Goal: Information Seeking & Learning: Compare options

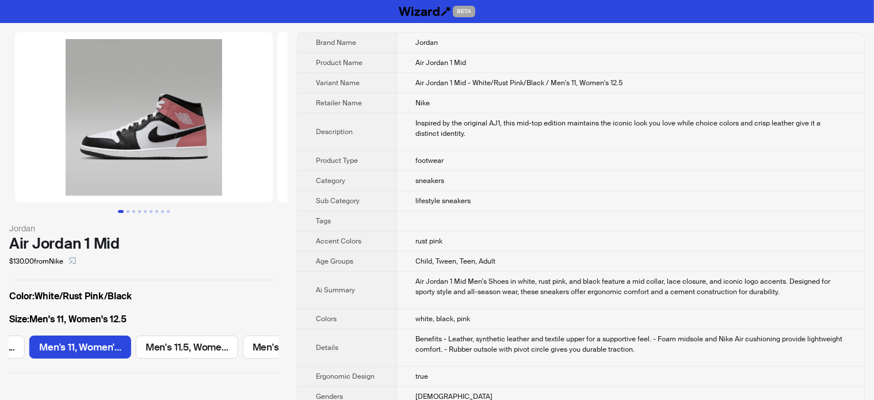
scroll to position [0, 867]
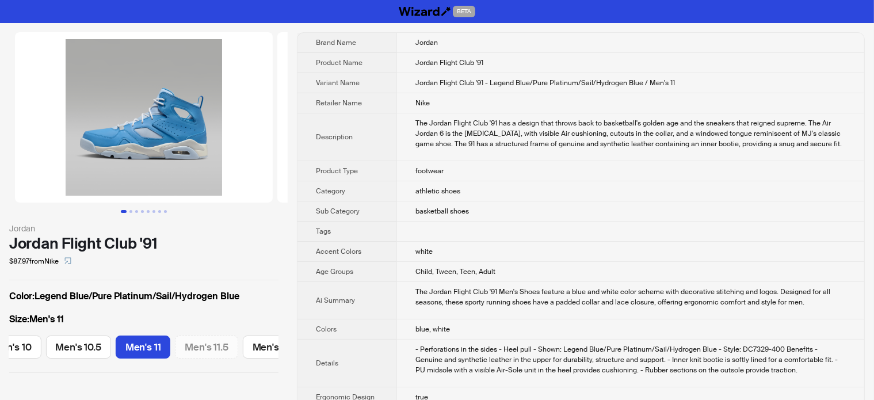
scroll to position [0, 481]
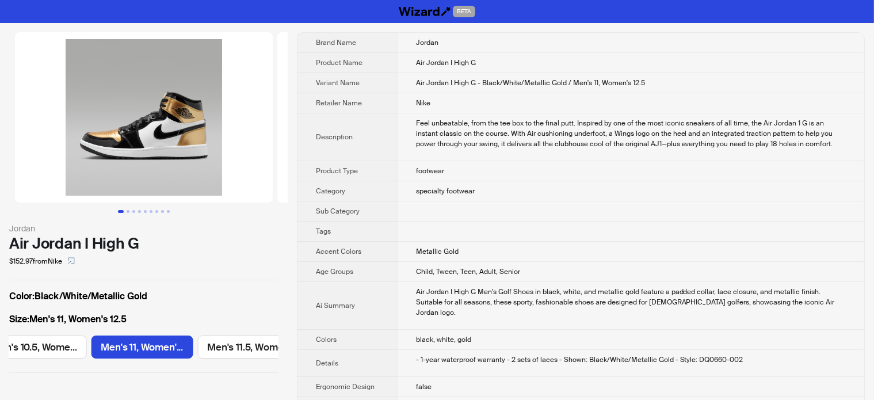
scroll to position [0, 1641]
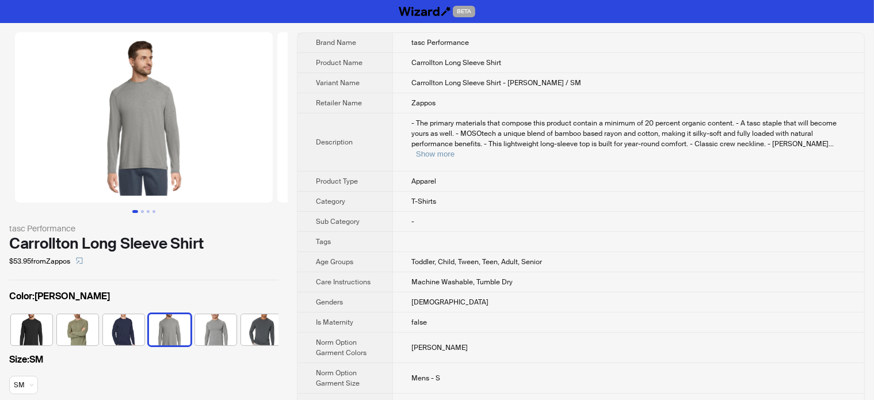
scroll to position [0, 53]
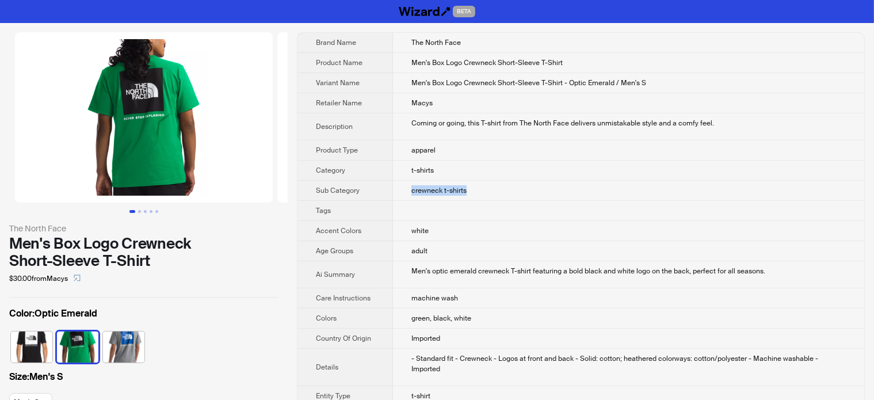
drag, startPoint x: 410, startPoint y: 193, endPoint x: 476, endPoint y: 197, distance: 66.3
click at [476, 197] on td "crewneck t-shirts" at bounding box center [628, 191] width 471 height 20
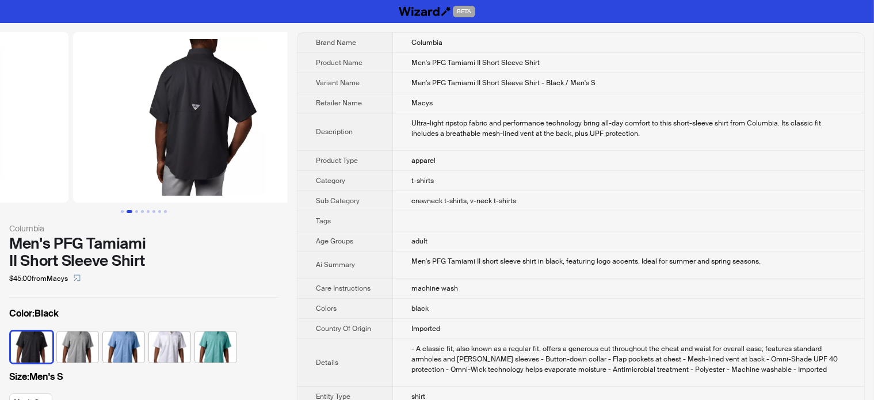
drag, startPoint x: 224, startPoint y: 131, endPoint x: 87, endPoint y: 151, distance: 137.9
click at [87, 152] on ul at bounding box center [144, 117] width 288 height 170
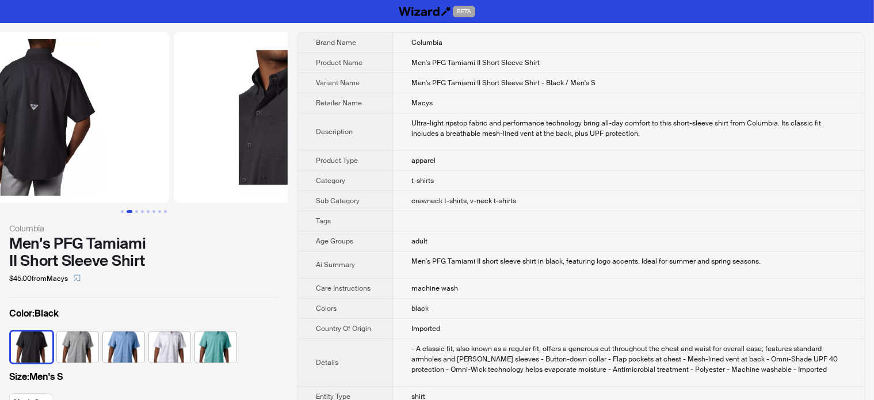
drag, startPoint x: 216, startPoint y: 135, endPoint x: 138, endPoint y: 152, distance: 80.0
click at [138, 152] on img at bounding box center [40, 117] width 258 height 170
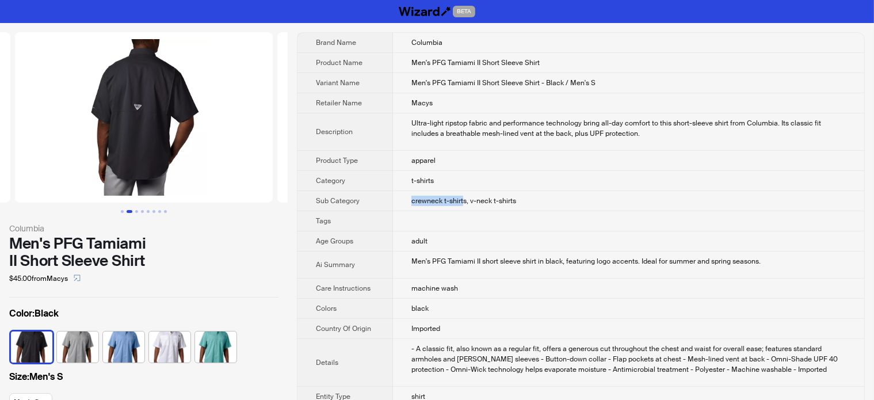
drag, startPoint x: 411, startPoint y: 198, endPoint x: 464, endPoint y: 201, distance: 53.0
click at [464, 201] on span "crewneck t-shirts, v-neck t-shirts" at bounding box center [463, 200] width 105 height 9
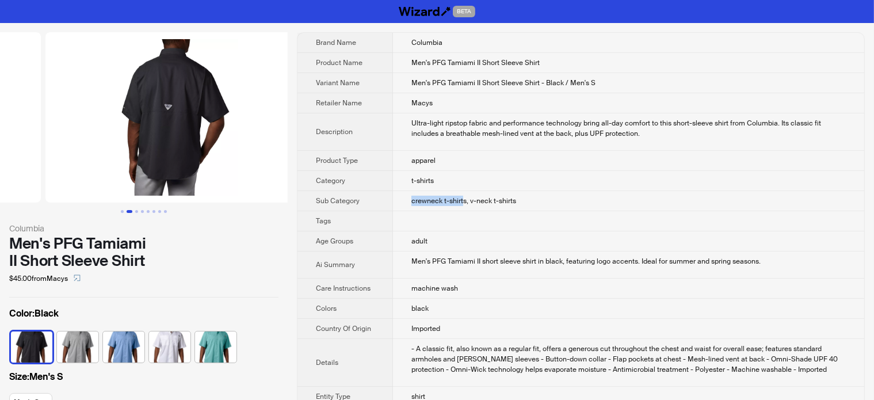
scroll to position [0, 93]
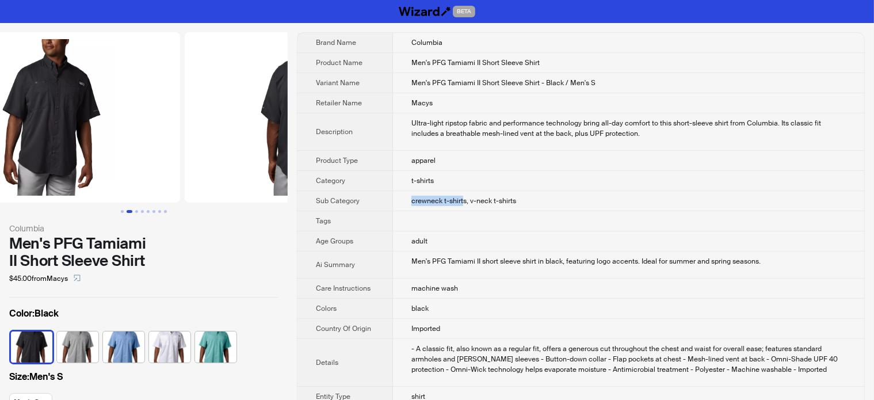
drag, startPoint x: 64, startPoint y: 121, endPoint x: 189, endPoint y: 126, distance: 125.0
click at [183, 128] on ul at bounding box center [144, 117] width 288 height 170
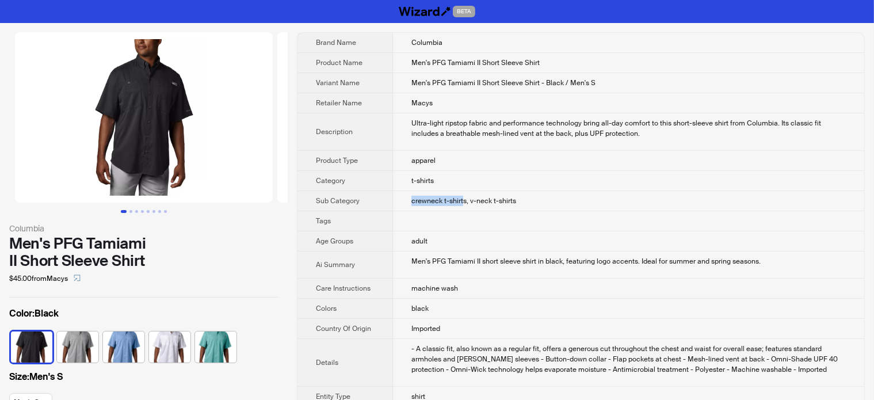
drag, startPoint x: 79, startPoint y: 130, endPoint x: 213, endPoint y: 132, distance: 134.1
click at [213, 132] on img at bounding box center [144, 117] width 258 height 170
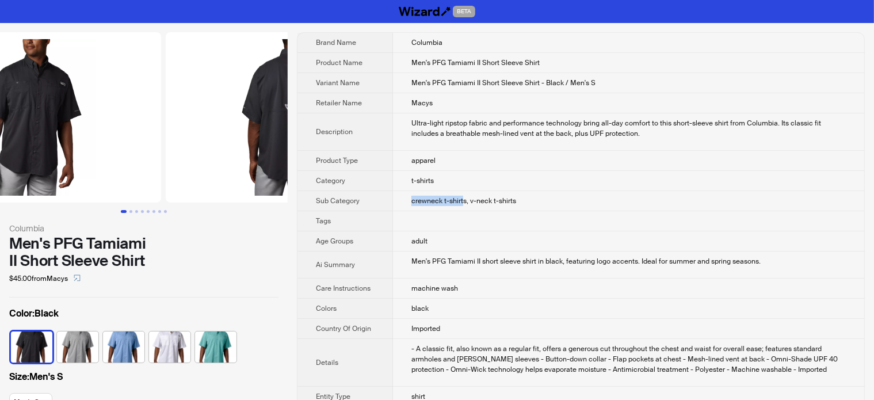
drag, startPoint x: 199, startPoint y: 136, endPoint x: 62, endPoint y: 129, distance: 136.6
click at [62, 129] on img at bounding box center [32, 117] width 258 height 170
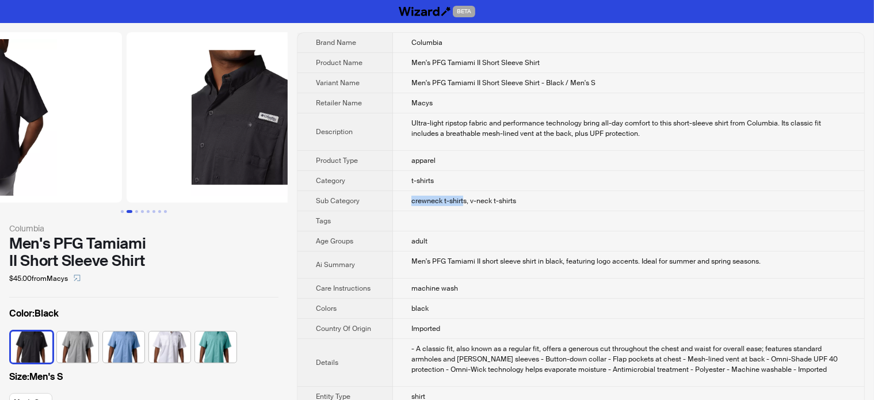
drag, startPoint x: 217, startPoint y: 127, endPoint x: 108, endPoint y: 131, distance: 109.4
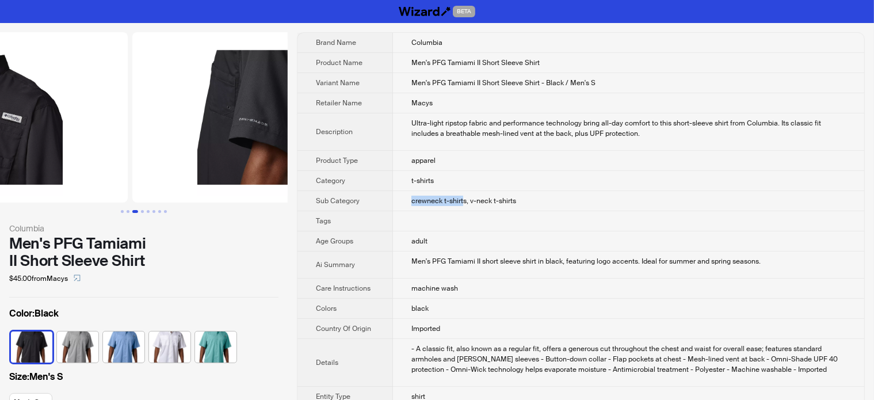
drag, startPoint x: 196, startPoint y: 140, endPoint x: 127, endPoint y: 144, distance: 68.6
click at [128, 144] on ul at bounding box center [144, 117] width 288 height 170
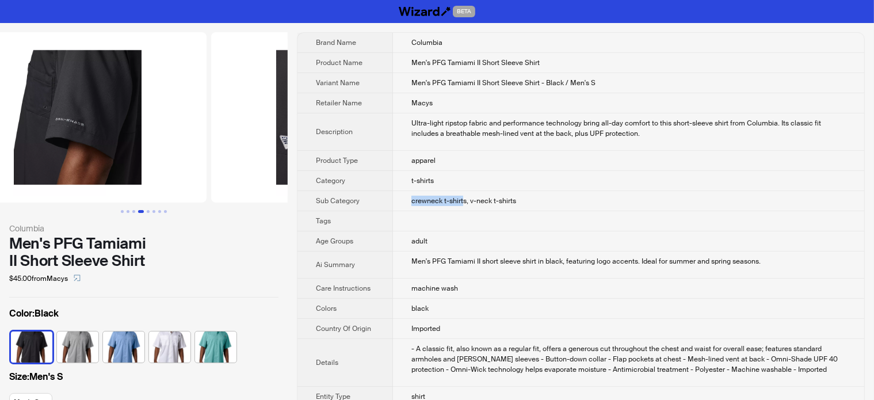
drag, startPoint x: 186, startPoint y: 138, endPoint x: 84, endPoint y: 141, distance: 102.5
click at [89, 142] on img at bounding box center [78, 117] width 258 height 170
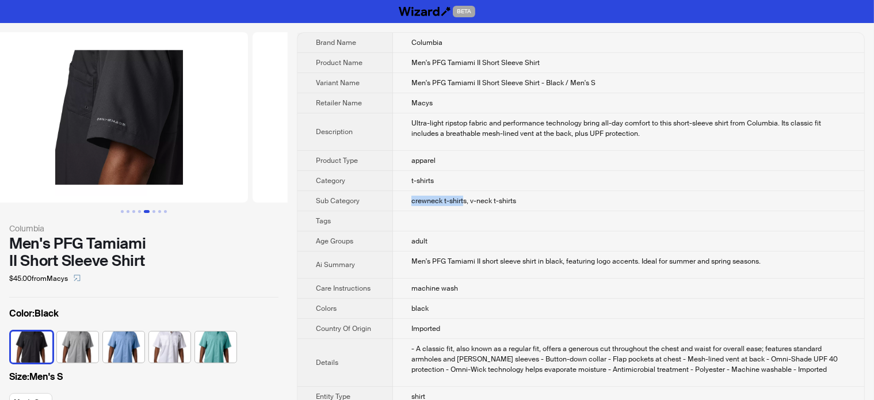
drag, startPoint x: 110, startPoint y: 144, endPoint x: 254, endPoint y: 133, distance: 144.2
click at [254, 135] on img at bounding box center [383, 117] width 258 height 170
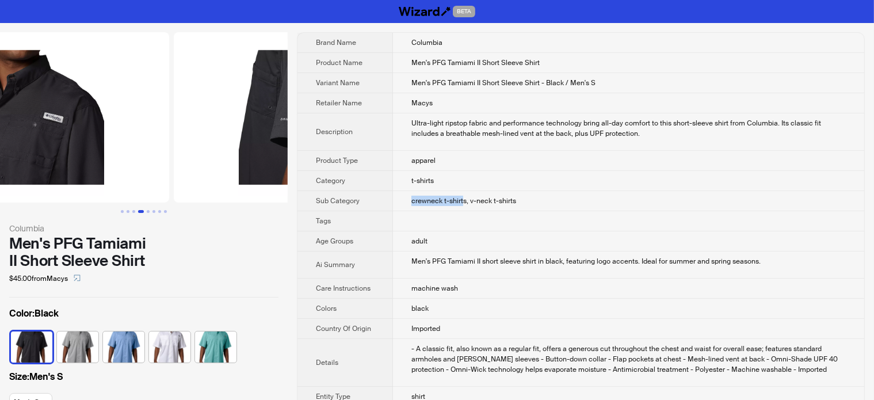
drag, startPoint x: 87, startPoint y: 129, endPoint x: 203, endPoint y: 138, distance: 116.5
click at [203, 138] on img at bounding box center [303, 117] width 258 height 170
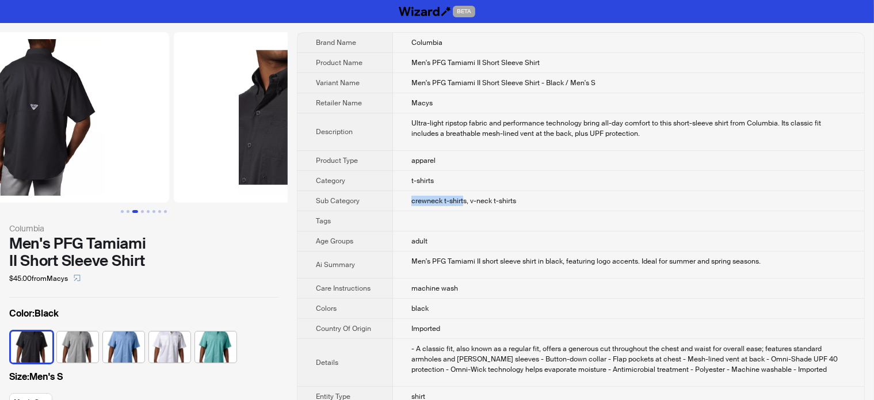
drag, startPoint x: 131, startPoint y: 138, endPoint x: 249, endPoint y: 139, distance: 118.0
click at [249, 139] on img at bounding box center [303, 117] width 258 height 170
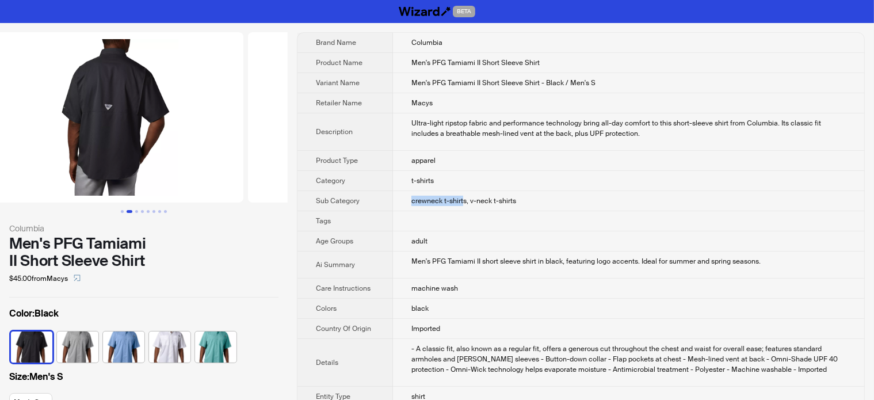
drag, startPoint x: 171, startPoint y: 133, endPoint x: 82, endPoint y: 123, distance: 89.7
click at [92, 124] on img at bounding box center [115, 117] width 258 height 170
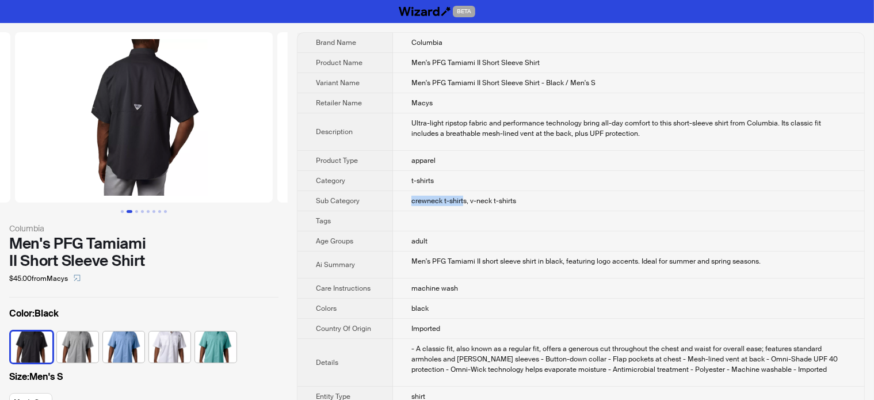
scroll to position [0, 83]
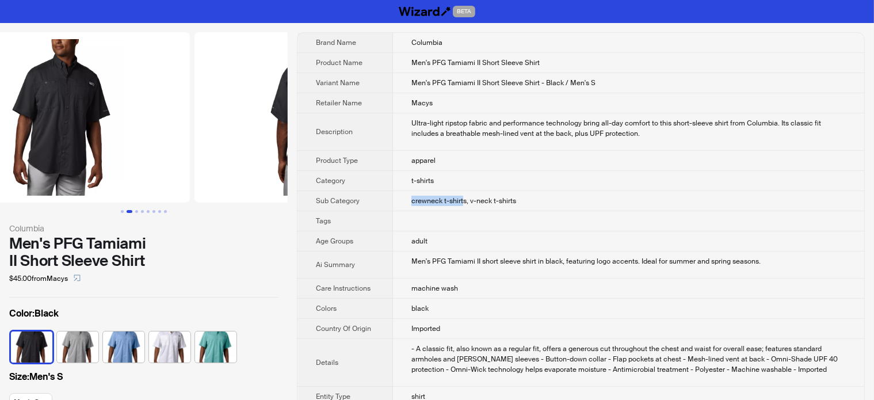
click at [232, 128] on img at bounding box center [323, 117] width 258 height 170
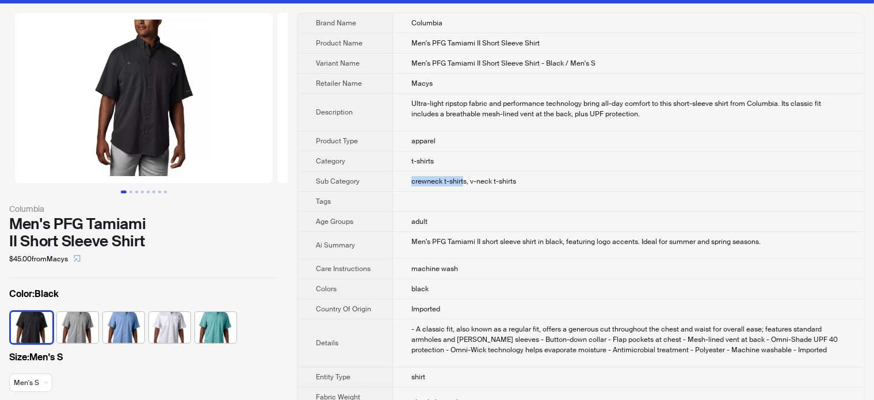
scroll to position [0, 0]
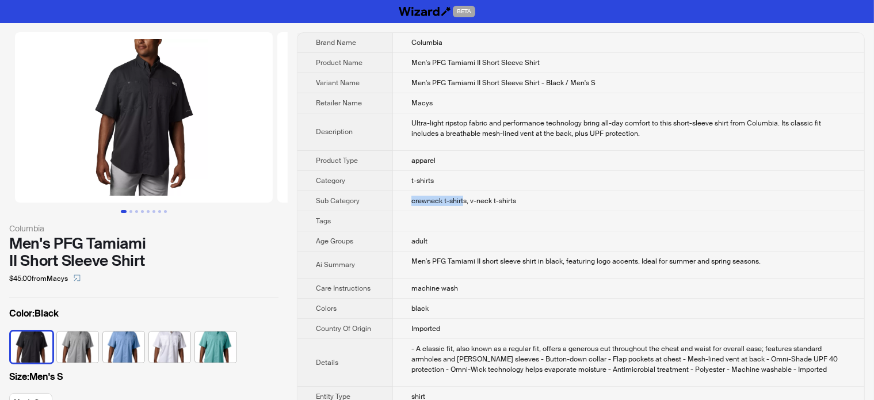
drag, startPoint x: 122, startPoint y: 144, endPoint x: 216, endPoint y: 144, distance: 94.4
click at [215, 144] on img at bounding box center [144, 117] width 258 height 170
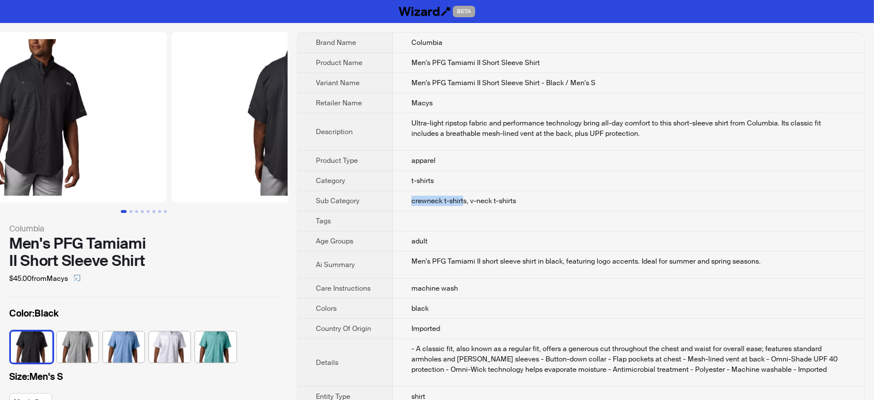
drag, startPoint x: 217, startPoint y: 143, endPoint x: 97, endPoint y: 150, distance: 119.9
click at [90, 147] on ul at bounding box center [144, 117] width 288 height 170
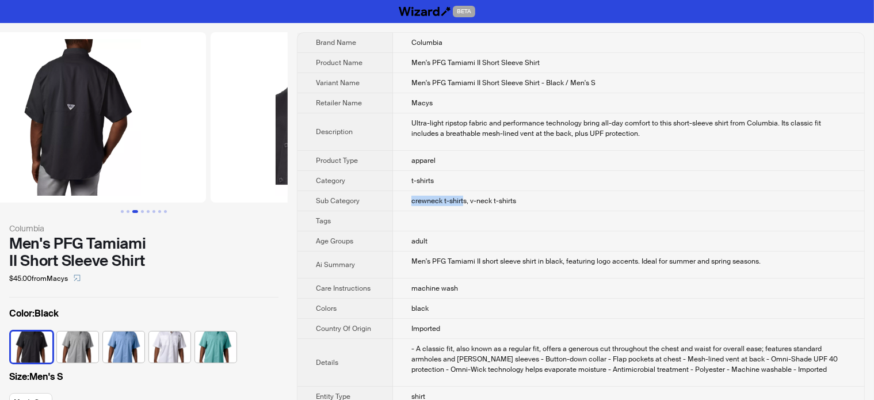
drag, startPoint x: 198, startPoint y: 138, endPoint x: 52, endPoint y: 140, distance: 146.2
click at [53, 140] on img at bounding box center [77, 117] width 258 height 170
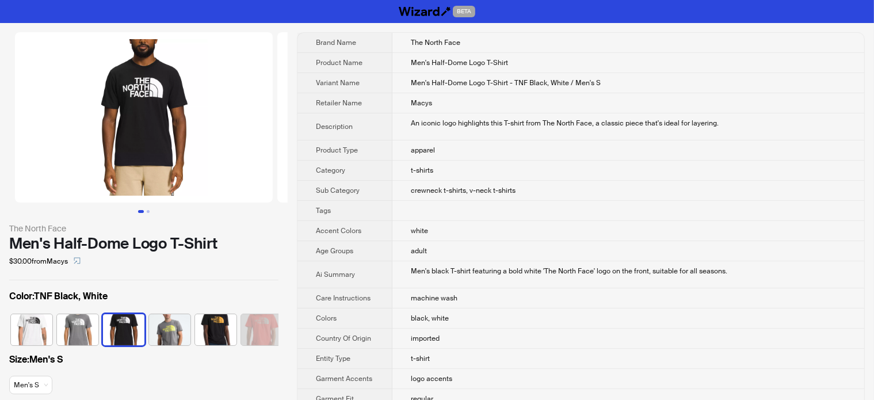
scroll to position [0, 7]
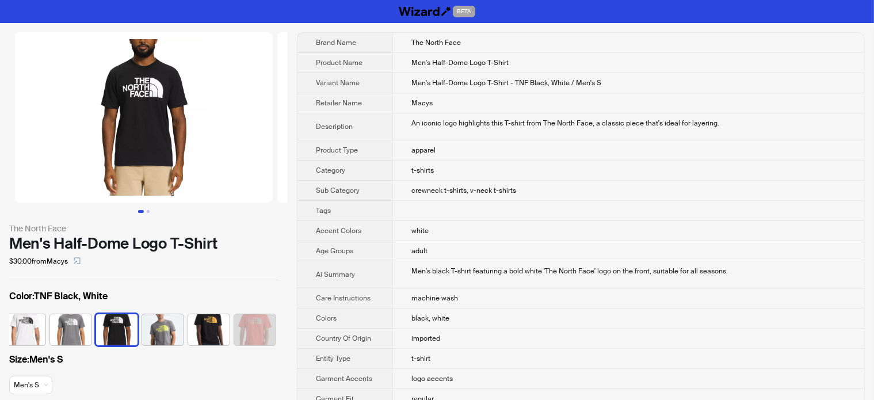
click at [146, 283] on div "The North Face Men's Half-Dome Logo T-Shirt $30.00 from Macys Color : TNF Black…" at bounding box center [144, 220] width 288 height 395
click at [122, 273] on div "The North Face Men's Half-Dome Logo T-Shirt $30.00 from Macys Color : TNF Black…" at bounding box center [144, 220] width 288 height 395
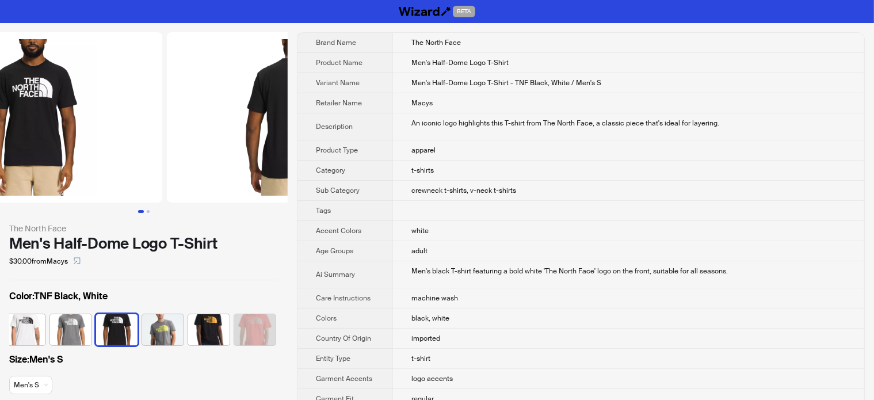
drag, startPoint x: 171, startPoint y: 133, endPoint x: 97, endPoint y: 117, distance: 76.5
click at [97, 117] on img at bounding box center [33, 117] width 258 height 170
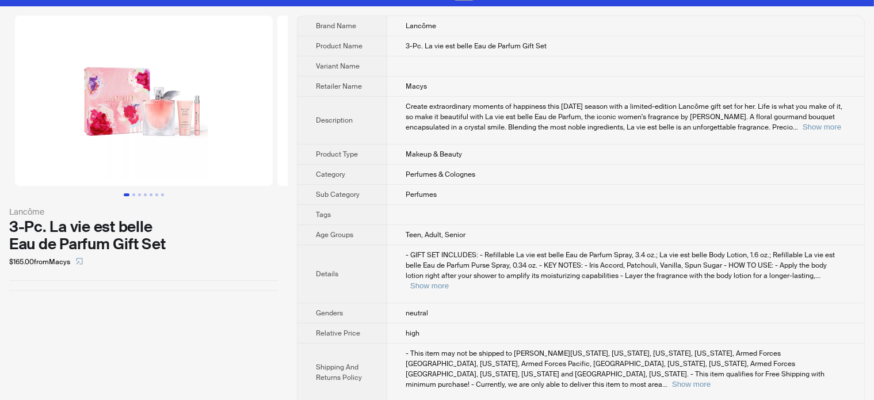
scroll to position [26, 0]
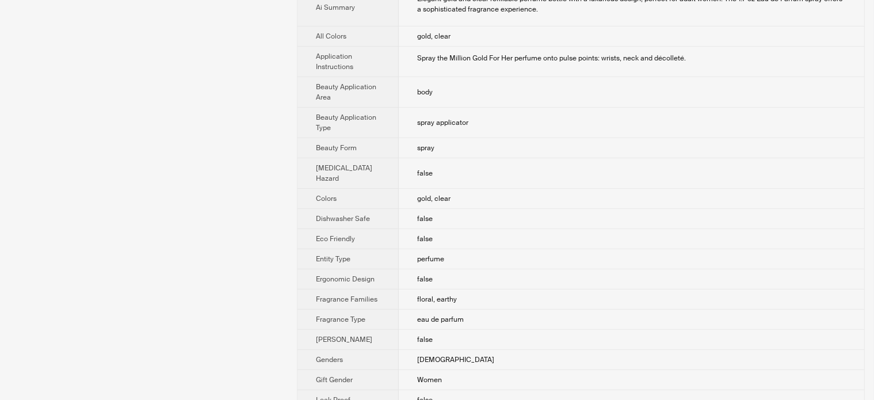
scroll to position [345, 0]
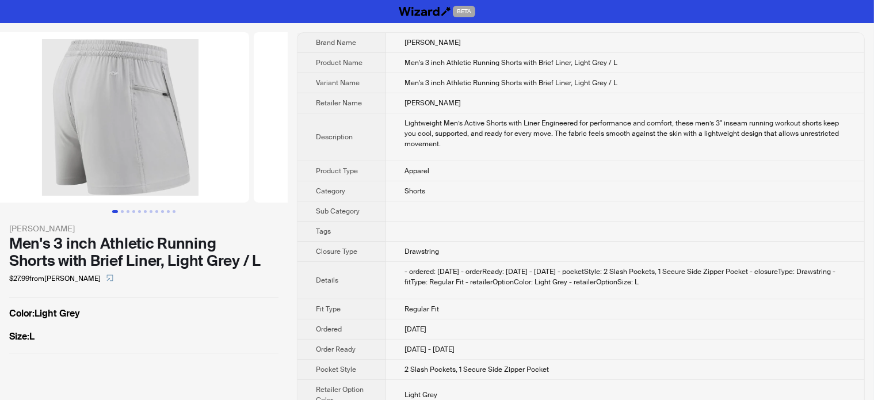
scroll to position [0, 106]
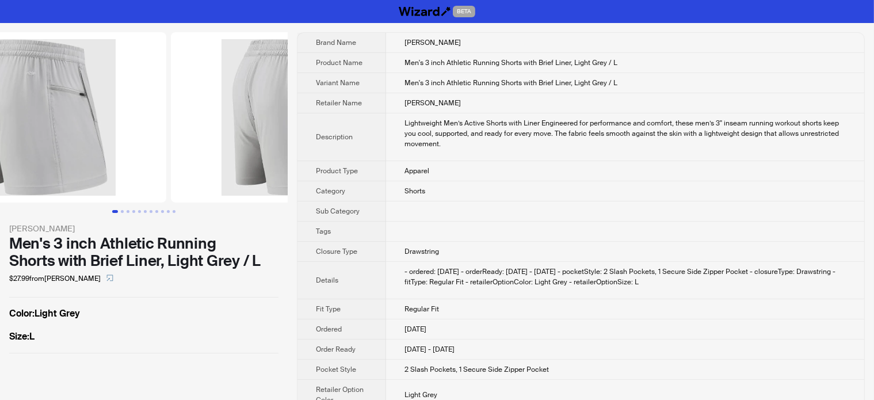
drag, startPoint x: 178, startPoint y: 152, endPoint x: 131, endPoint y: 161, distance: 48.5
click at [131, 161] on img at bounding box center [38, 117] width 258 height 170
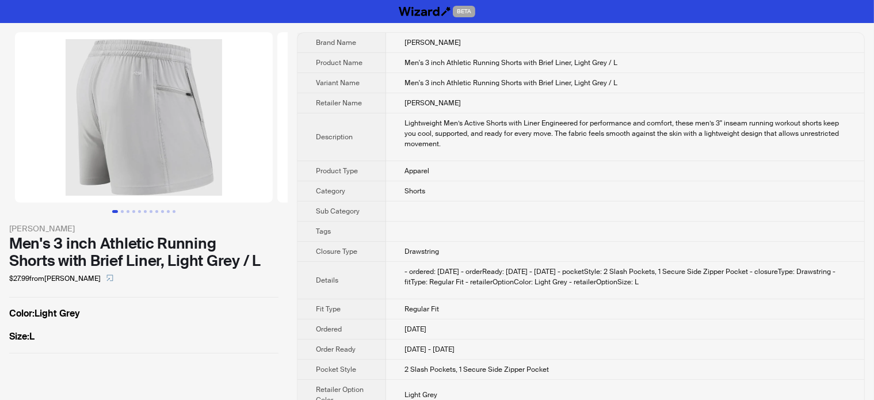
scroll to position [0, 62]
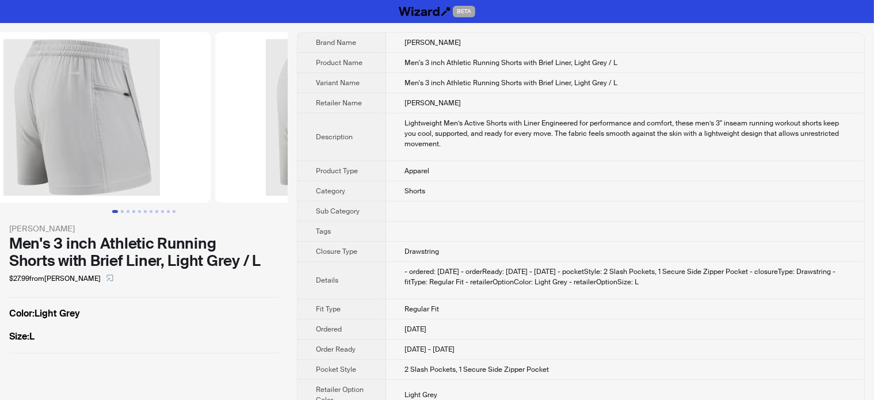
drag, startPoint x: 154, startPoint y: 154, endPoint x: 83, endPoint y: 168, distance: 72.7
click at [78, 170] on img at bounding box center [82, 117] width 258 height 170
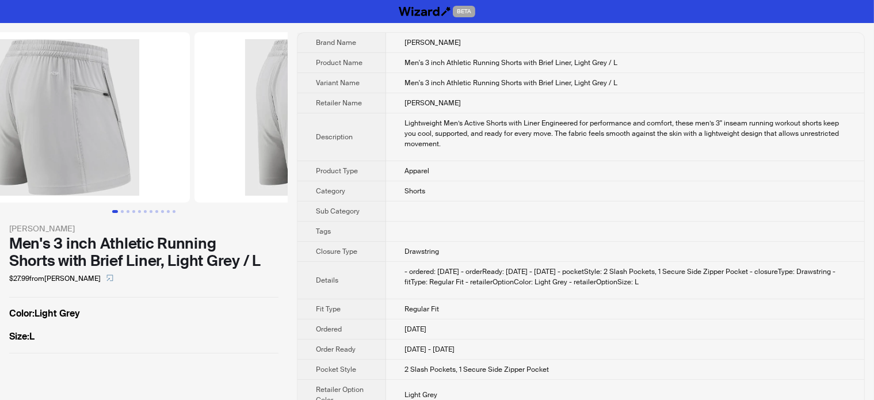
drag, startPoint x: 133, startPoint y: 162, endPoint x: 45, endPoint y: 172, distance: 88.6
click at [45, 172] on img at bounding box center [61, 117] width 258 height 170
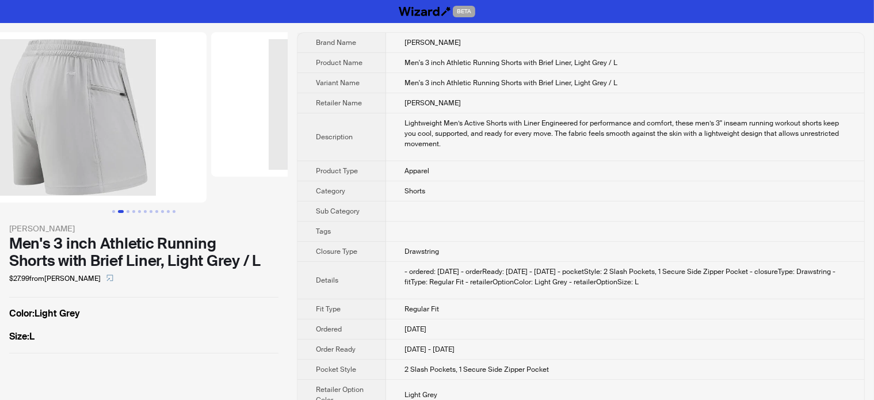
drag, startPoint x: 170, startPoint y: 162, endPoint x: 102, endPoint y: 171, distance: 68.6
click at [103, 171] on img at bounding box center [78, 117] width 258 height 170
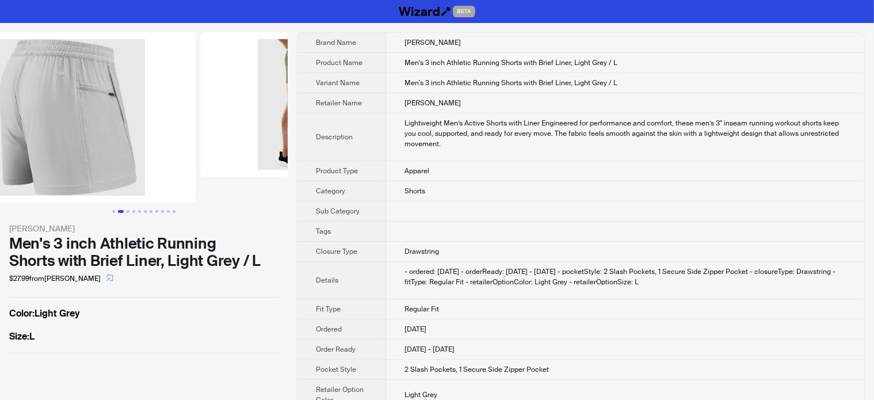
scroll to position [0, 505]
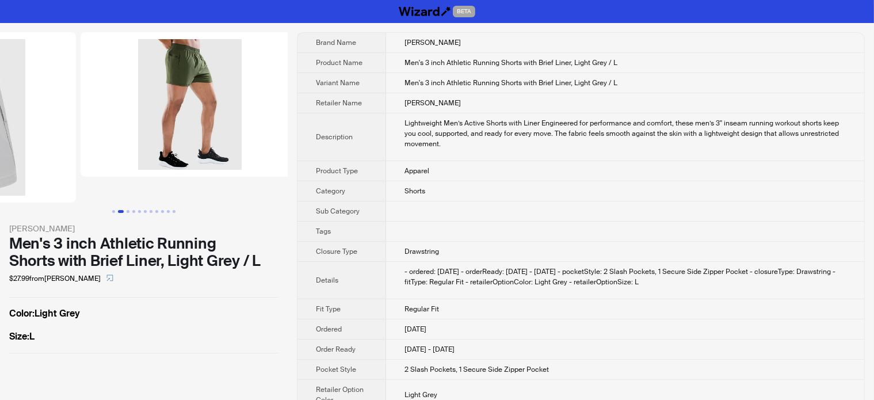
drag, startPoint x: 198, startPoint y: 176, endPoint x: 110, endPoint y: 172, distance: 87.6
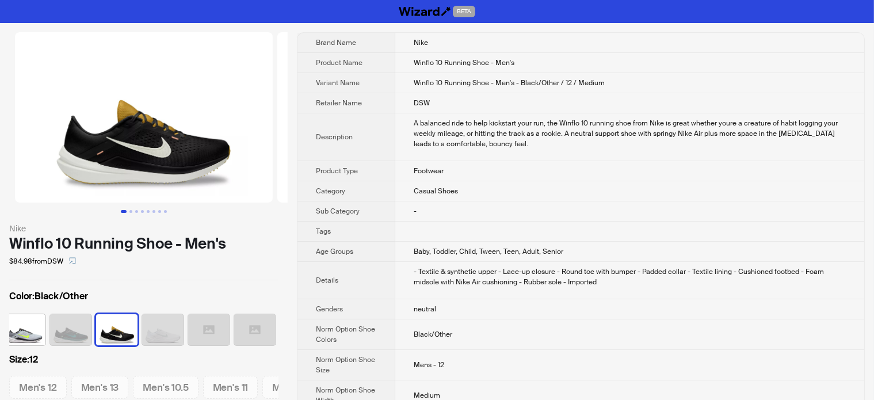
scroll to position [58, 0]
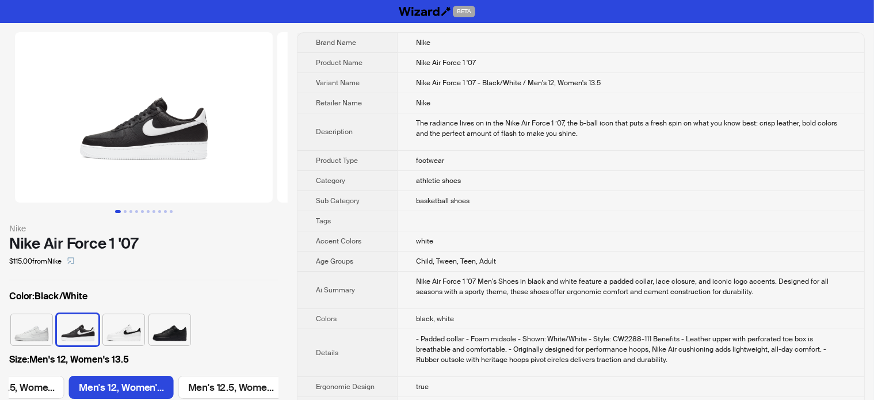
scroll to position [0, 1862]
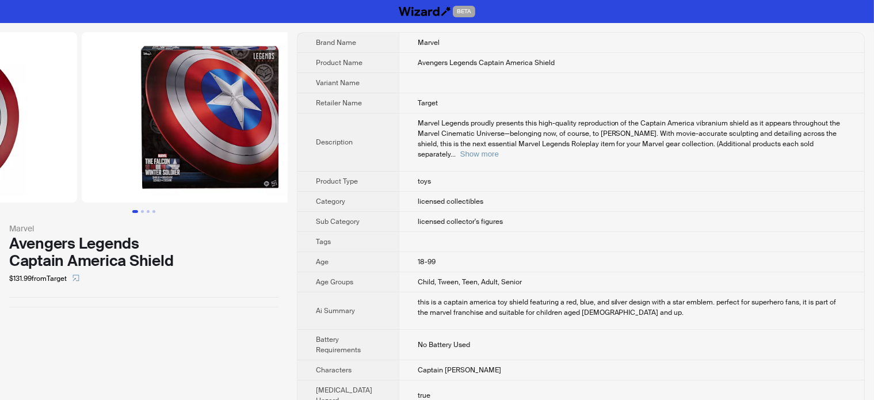
drag, startPoint x: 228, startPoint y: 108, endPoint x: 79, endPoint y: 125, distance: 150.0
click at [79, 125] on ul at bounding box center [144, 117] width 288 height 170
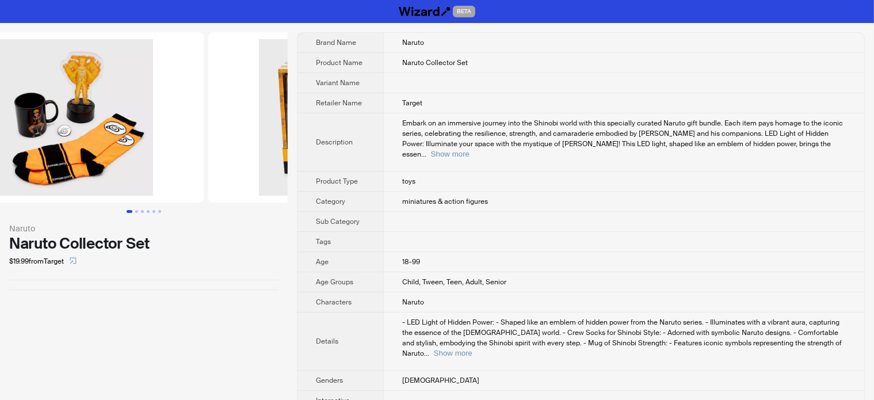
scroll to position [0, 122]
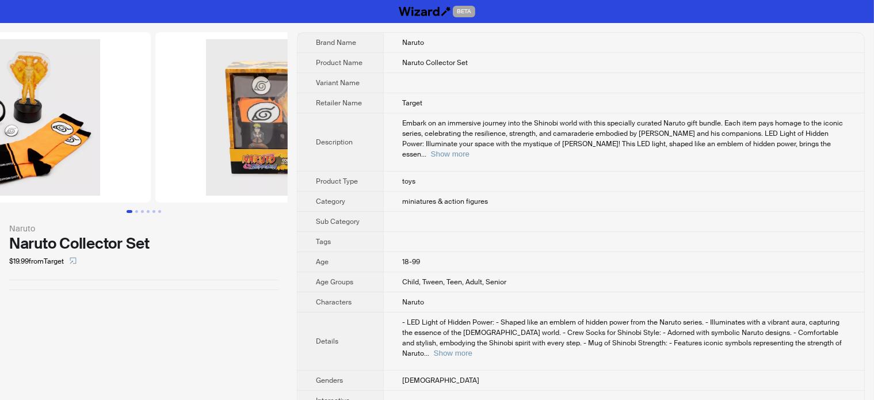
drag, startPoint x: 154, startPoint y: 128, endPoint x: 96, endPoint y: 150, distance: 61.9
click at [96, 151] on img at bounding box center [22, 117] width 258 height 170
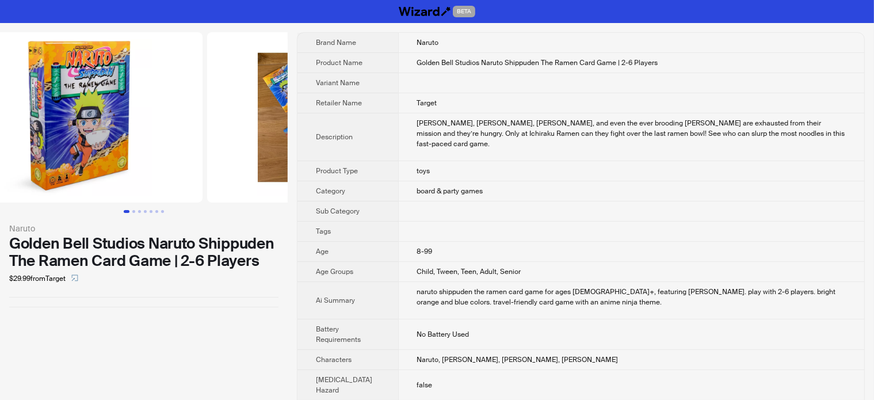
drag, startPoint x: 204, startPoint y: 120, endPoint x: 67, endPoint y: 156, distance: 141.5
click at [67, 156] on img at bounding box center [74, 117] width 258 height 170
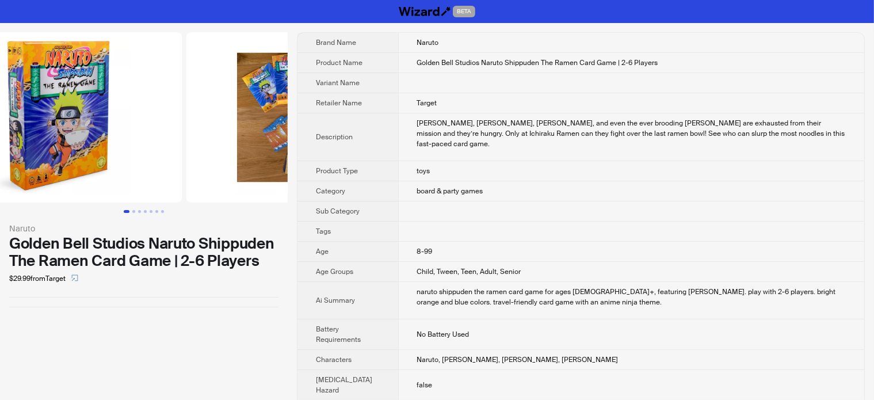
scroll to position [0, 76]
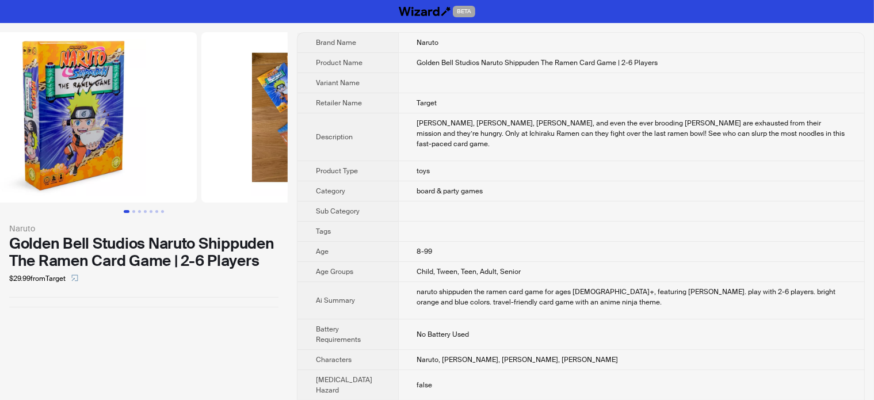
drag, startPoint x: 120, startPoint y: 130, endPoint x: 243, endPoint y: 140, distance: 124.1
click at [243, 140] on img at bounding box center [330, 117] width 258 height 170
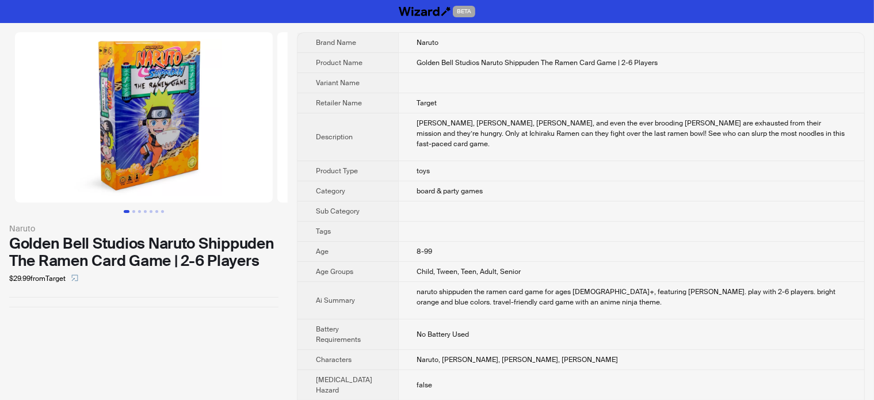
drag, startPoint x: 109, startPoint y: 139, endPoint x: 220, endPoint y: 141, distance: 110.5
click at [220, 141] on img at bounding box center [144, 117] width 258 height 170
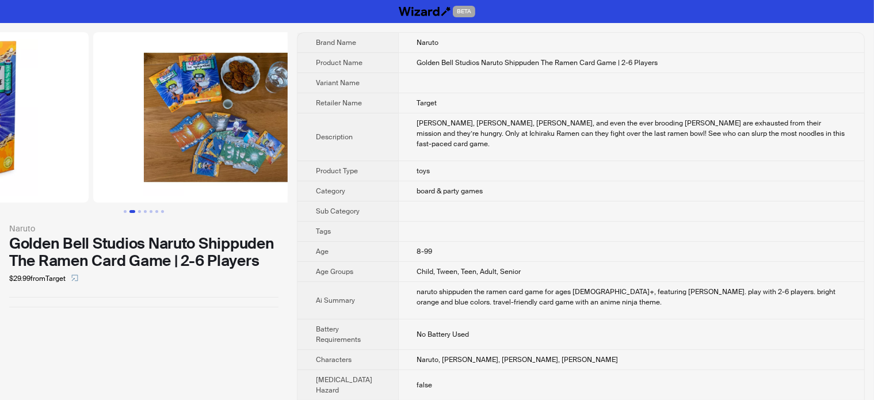
drag, startPoint x: 200, startPoint y: 137, endPoint x: 74, endPoint y: 165, distance: 128.6
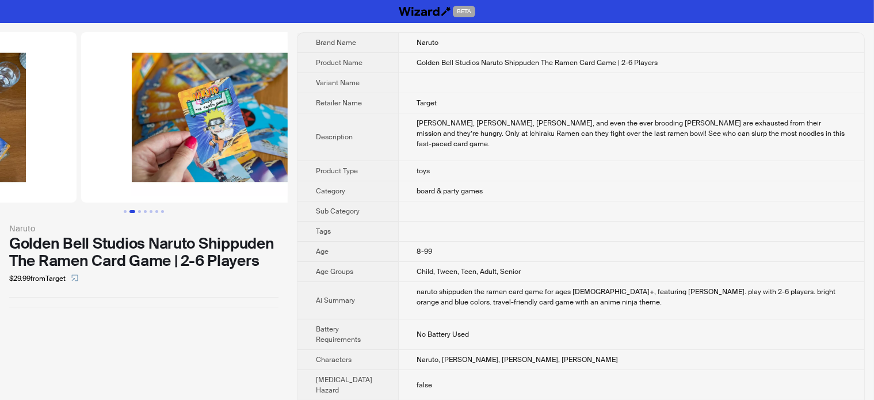
drag, startPoint x: 195, startPoint y: 153, endPoint x: 53, endPoint y: 167, distance: 142.8
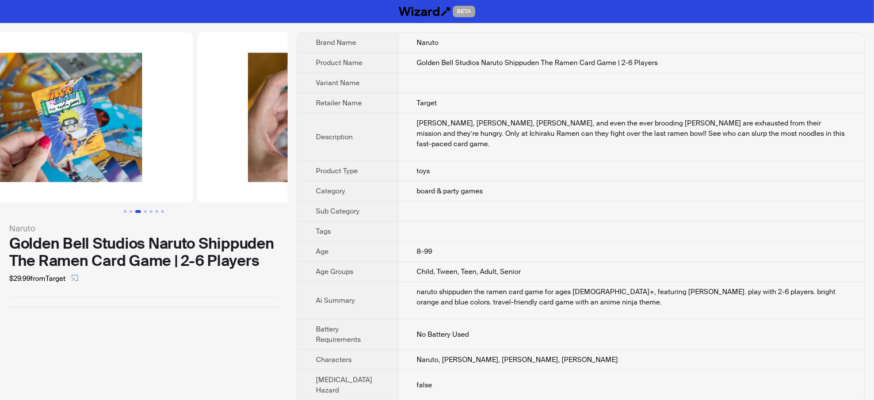
drag, startPoint x: 173, startPoint y: 150, endPoint x: 81, endPoint y: 152, distance: 92.7
click at [73, 152] on img at bounding box center [64, 117] width 258 height 170
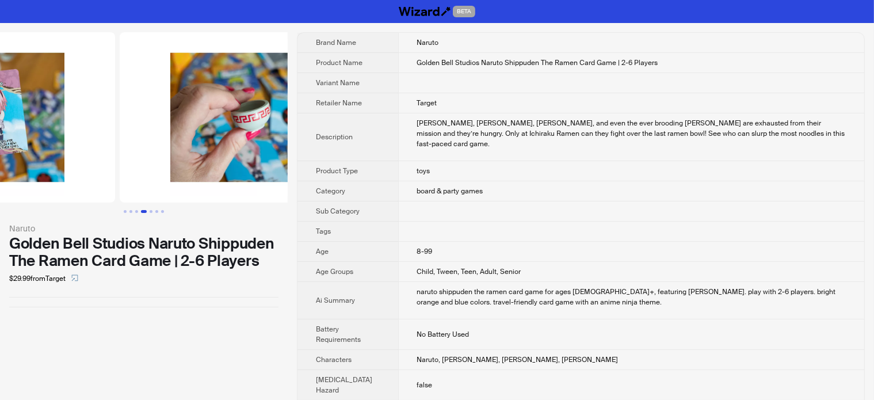
drag, startPoint x: 189, startPoint y: 149, endPoint x: 60, endPoint y: 151, distance: 128.9
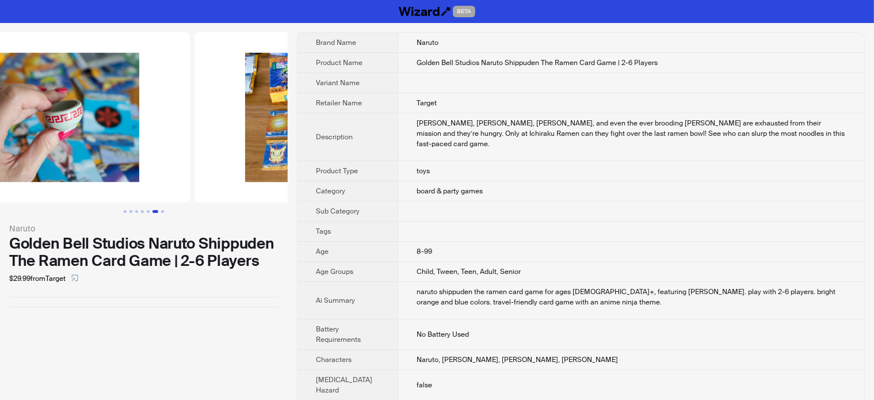
drag, startPoint x: 129, startPoint y: 144, endPoint x: 72, endPoint y: 154, distance: 57.7
click at [72, 154] on img at bounding box center [61, 117] width 258 height 170
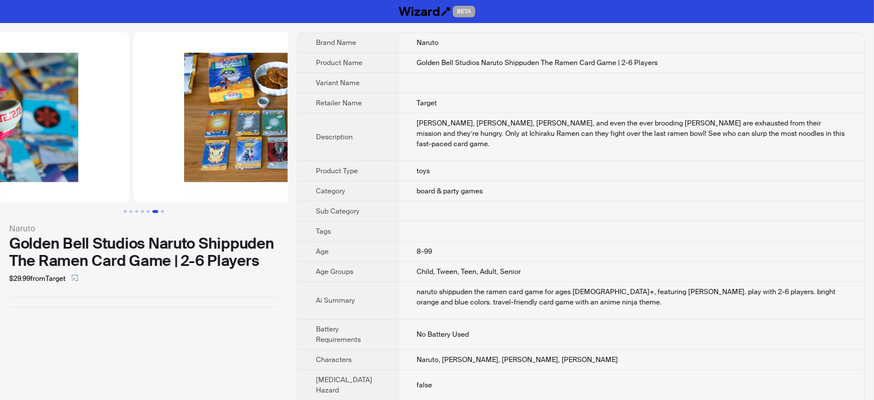
drag, startPoint x: 147, startPoint y: 139, endPoint x: 240, endPoint y: 140, distance: 92.6
click at [241, 140] on img at bounding box center [262, 117] width 258 height 170
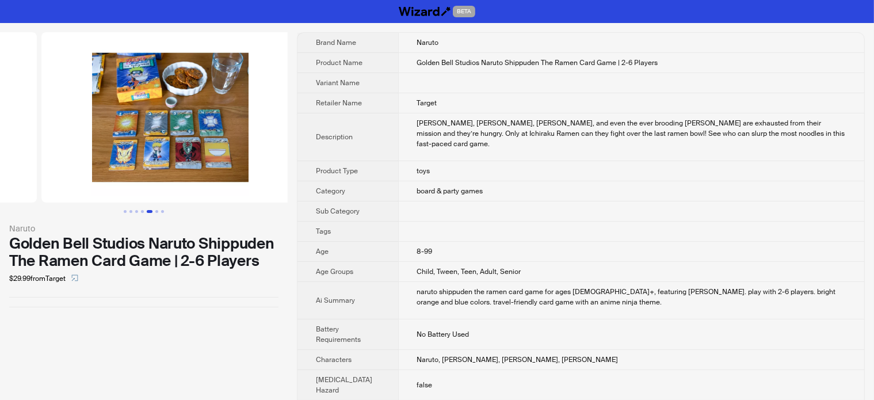
drag, startPoint x: 197, startPoint y: 142, endPoint x: 54, endPoint y: 165, distance: 145.1
click at [54, 165] on ul at bounding box center [144, 117] width 288 height 170
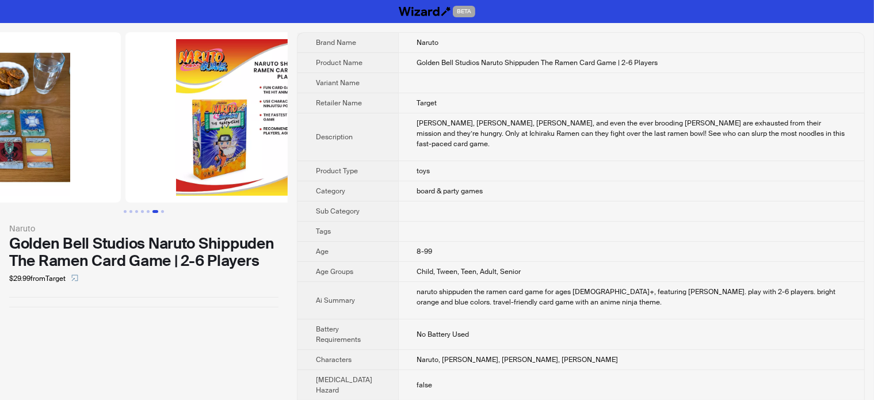
drag, startPoint x: 177, startPoint y: 162, endPoint x: 67, endPoint y: 175, distance: 110.8
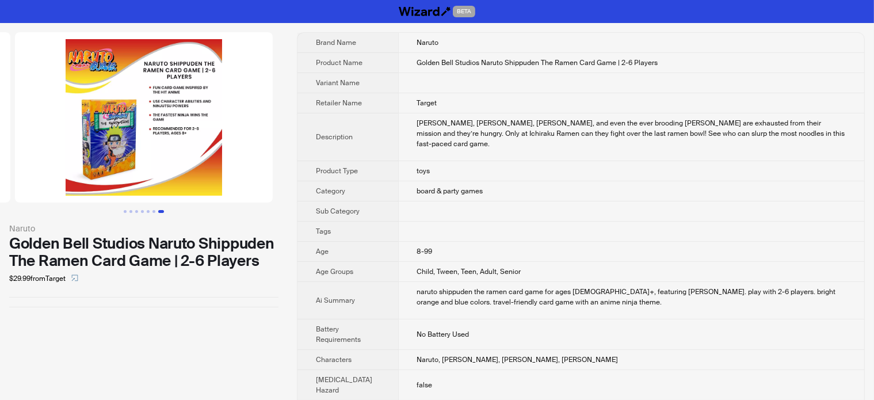
drag, startPoint x: 204, startPoint y: 169, endPoint x: 119, endPoint y: 171, distance: 85.2
click at [119, 171] on img at bounding box center [144, 117] width 258 height 170
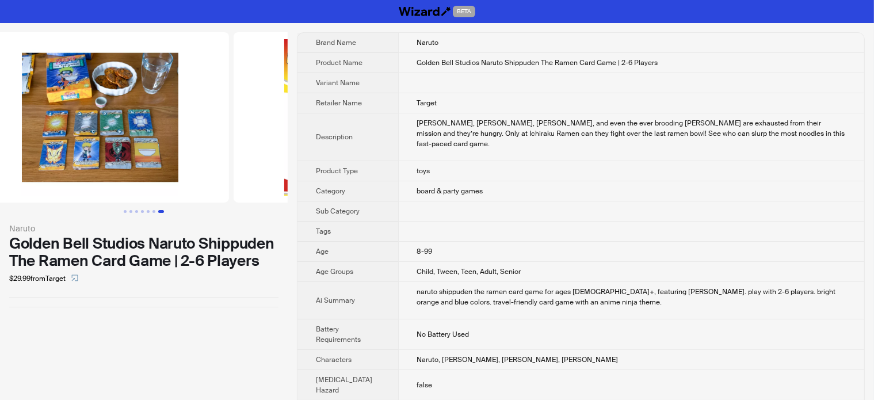
drag, startPoint x: 150, startPoint y: 163, endPoint x: 315, endPoint y: 167, distance: 164.6
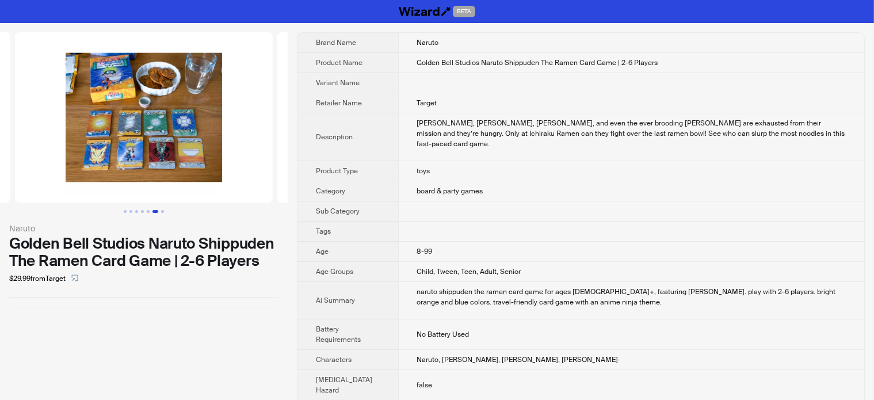
click at [164, 123] on img at bounding box center [144, 117] width 258 height 170
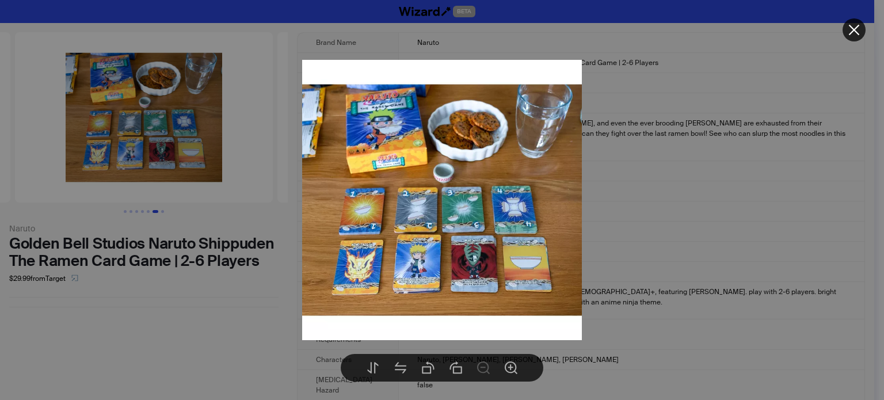
click at [207, 310] on div at bounding box center [442, 200] width 884 height 400
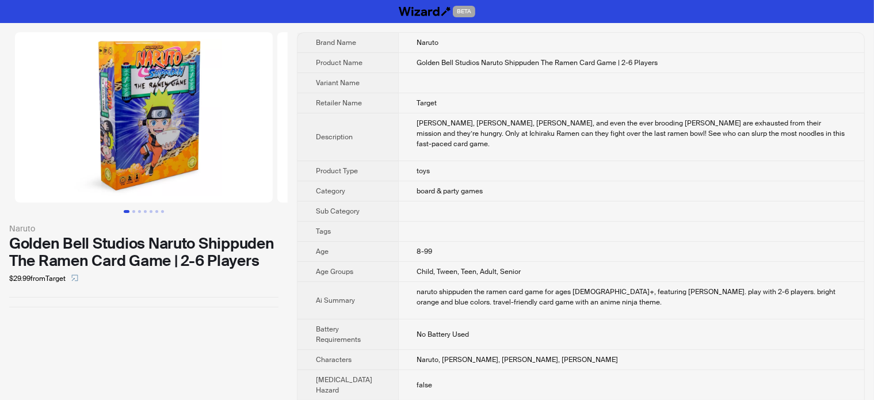
click at [186, 247] on div "Golden Bell Studios Naruto Shippuden The Ramen Card Game | 2-6 Players" at bounding box center [143, 252] width 269 height 35
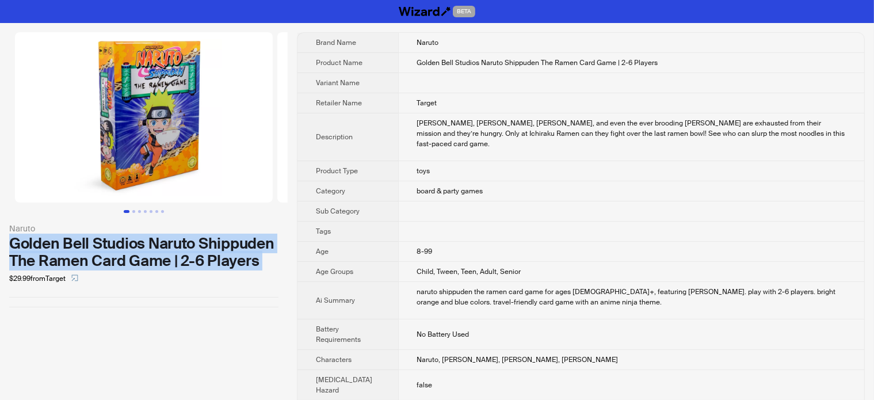
click at [186, 247] on div "Golden Bell Studios Naruto Shippuden The Ramen Card Game | 2-6 Players" at bounding box center [143, 252] width 269 height 35
copy div "Golden Bell Studios Naruto Shippuden The Ramen Card Game | 2-6 Players"
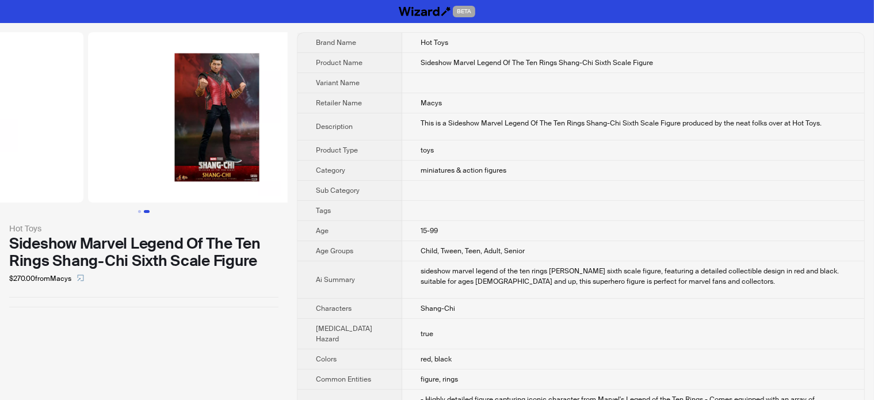
drag, startPoint x: 205, startPoint y: 129, endPoint x: 45, endPoint y: 142, distance: 160.5
click at [48, 142] on ul at bounding box center [144, 117] width 288 height 170
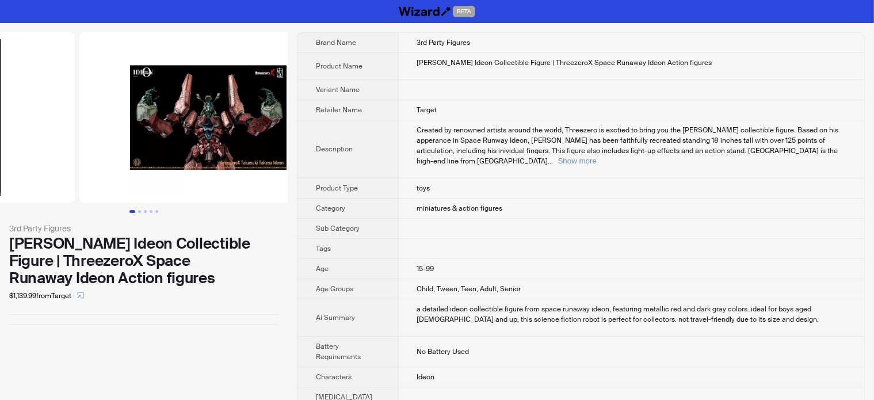
drag, startPoint x: 219, startPoint y: 147, endPoint x: 86, endPoint y: 151, distance: 133.0
click at [86, 151] on ul at bounding box center [144, 117] width 288 height 170
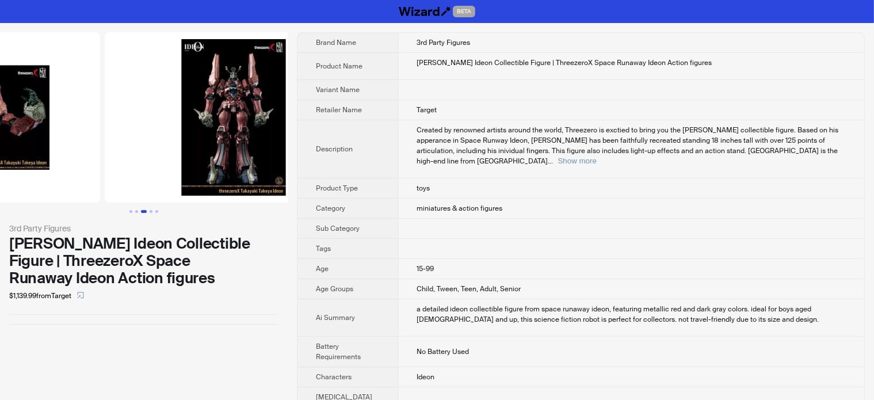
drag, startPoint x: 182, startPoint y: 133, endPoint x: 59, endPoint y: 145, distance: 123.7
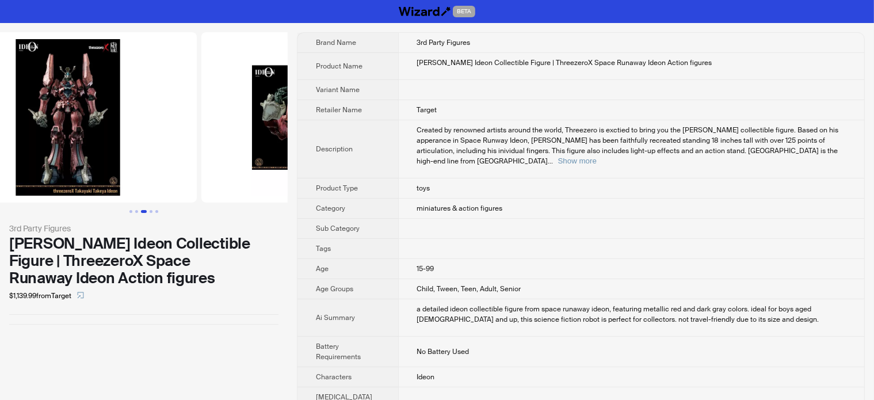
drag, startPoint x: 159, startPoint y: 125, endPoint x: 56, endPoint y: 127, distance: 103.0
click at [56, 127] on img at bounding box center [68, 117] width 258 height 170
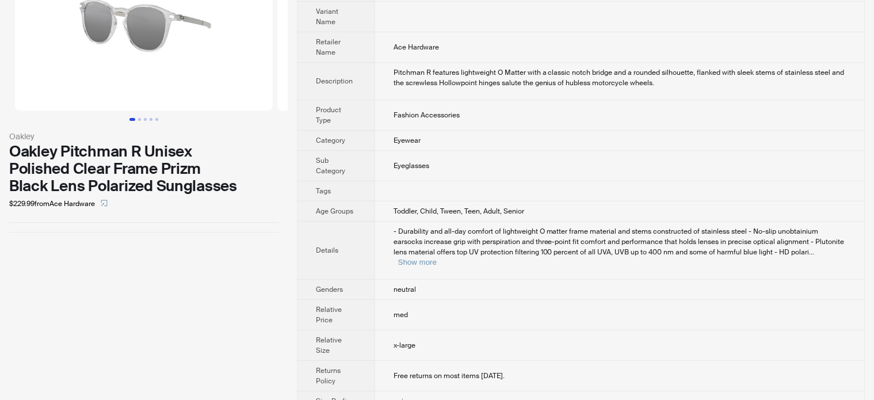
scroll to position [101, 0]
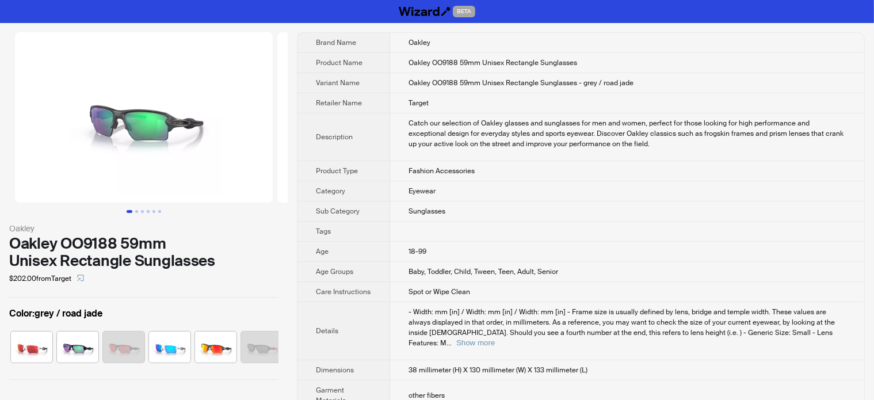
scroll to position [0, 397]
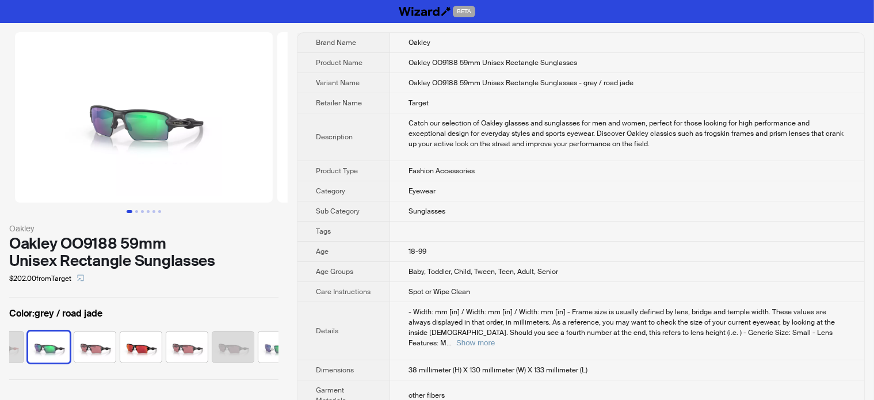
click at [118, 243] on div "Oakley OO9188 59mm Unisex Rectangle Sunglasses" at bounding box center [143, 252] width 269 height 35
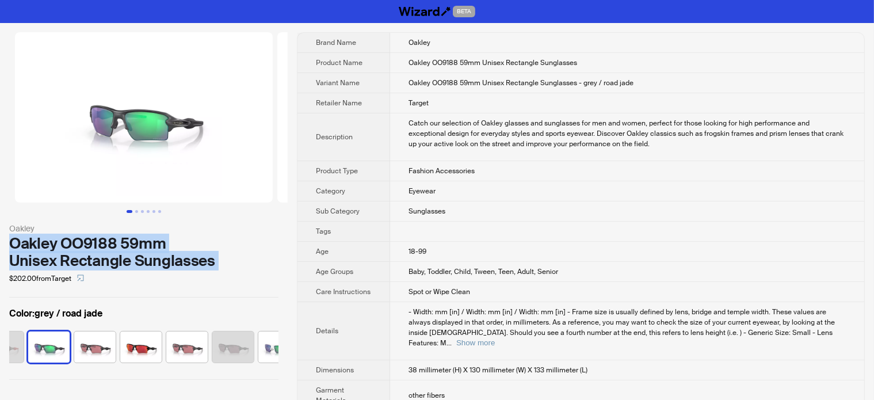
click at [118, 243] on div "Oakley OO9188 59mm Unisex Rectangle Sunglasses" at bounding box center [143, 252] width 269 height 35
copy div "Oakley OO9188 59mm Unisex Rectangle Sunglasses"
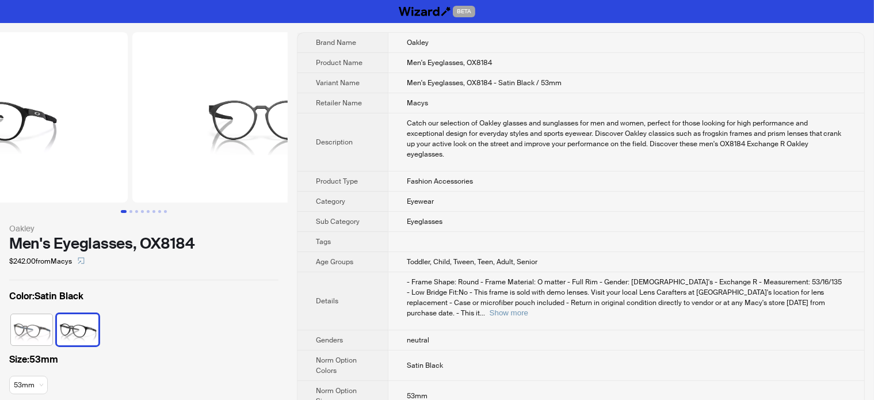
drag, startPoint x: 166, startPoint y: 128, endPoint x: 93, endPoint y: 146, distance: 75.2
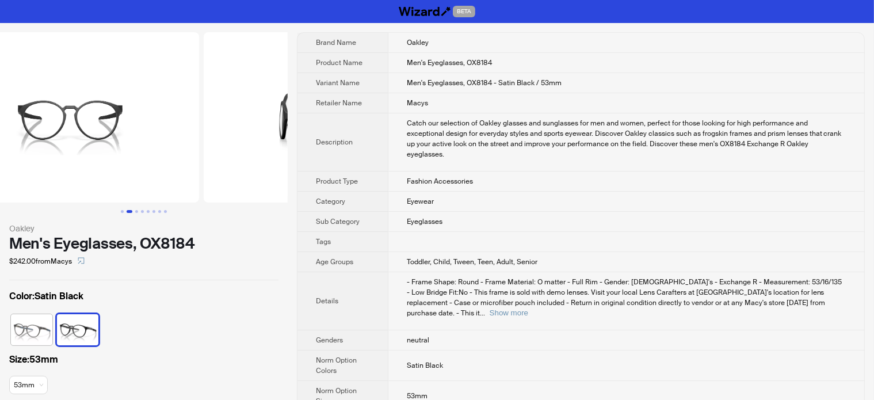
drag, startPoint x: 201, startPoint y: 142, endPoint x: 139, endPoint y: 147, distance: 61.7
click at [139, 147] on img at bounding box center [70, 117] width 258 height 170
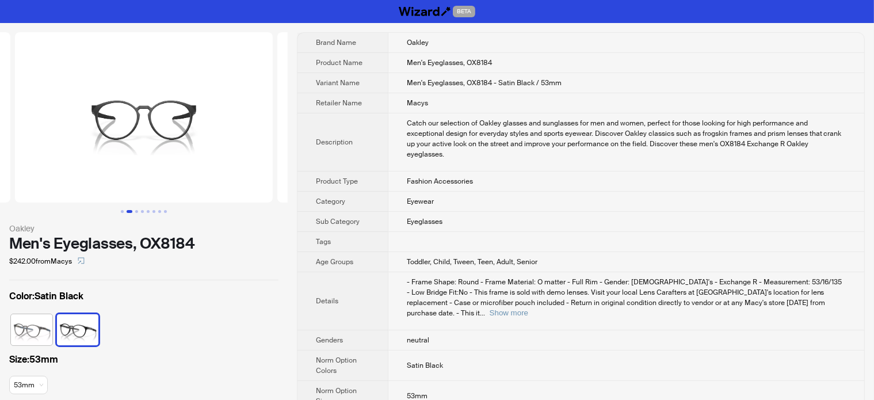
click at [140, 235] on div "Men's Eyeglasses, OX8184" at bounding box center [143, 243] width 269 height 17
copy div "Men's Eyeglasses, OX8184"
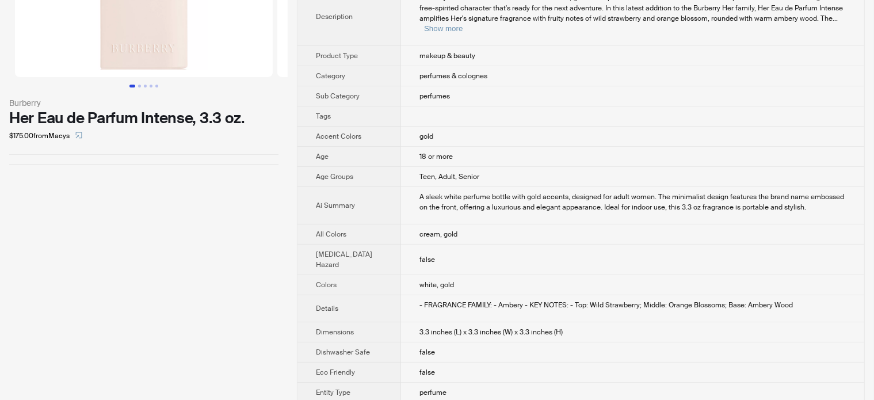
scroll to position [115, 0]
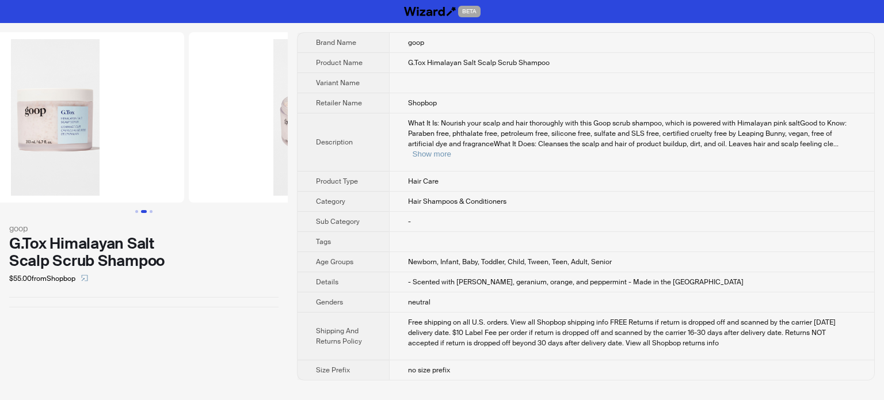
drag, startPoint x: 216, startPoint y: 135, endPoint x: 83, endPoint y: 161, distance: 135.4
click at [90, 160] on ul at bounding box center [144, 117] width 288 height 170
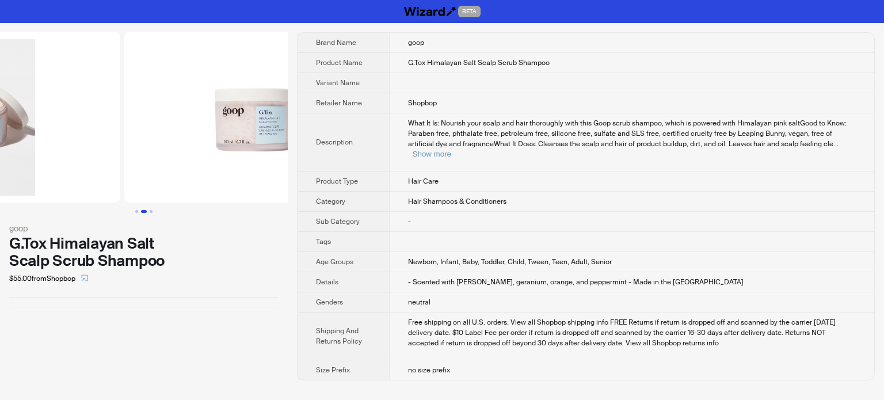
drag, startPoint x: 182, startPoint y: 154, endPoint x: 56, endPoint y: 159, distance: 126.1
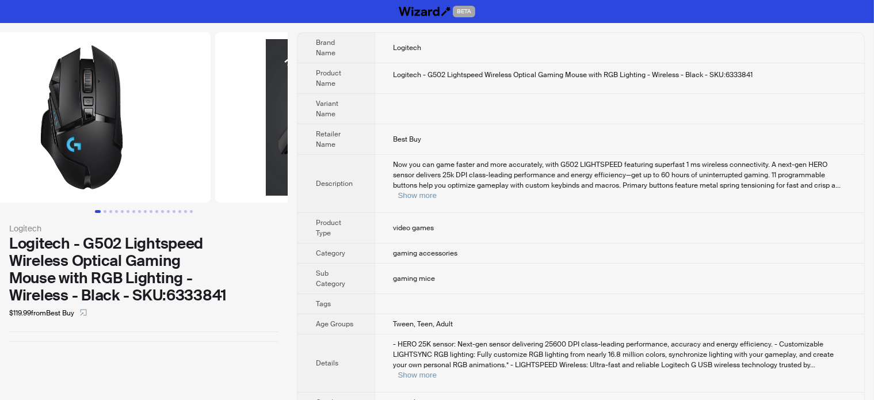
drag, startPoint x: 215, startPoint y: 117, endPoint x: 0, endPoint y: 161, distance: 219.1
click at [1, 161] on ul at bounding box center [144, 117] width 288 height 170
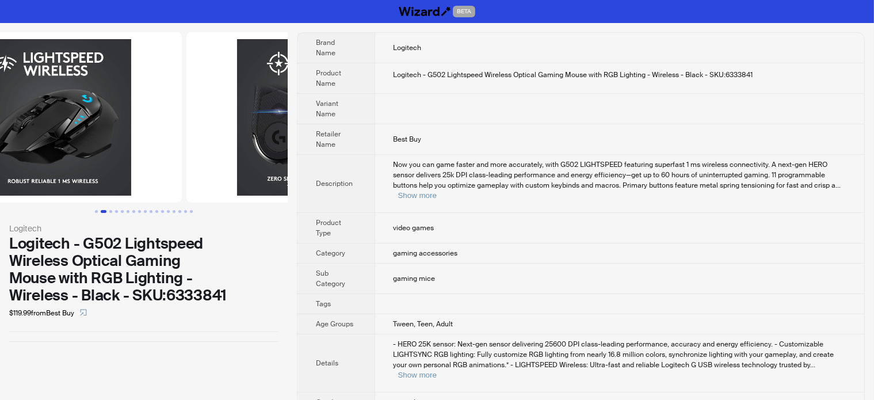
drag, startPoint x: 188, startPoint y: 124, endPoint x: 79, endPoint y: 130, distance: 109.5
click at [80, 131] on img at bounding box center [53, 117] width 258 height 170
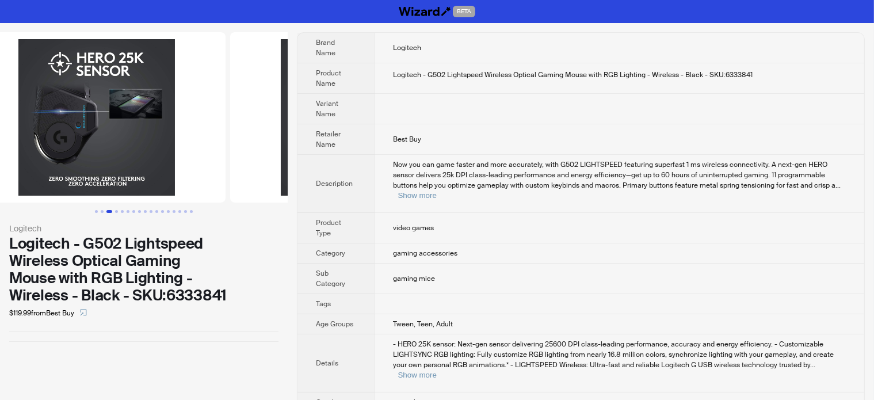
drag, startPoint x: 201, startPoint y: 110, endPoint x: 99, endPoint y: 133, distance: 104.8
click at [99, 133] on img at bounding box center [97, 117] width 258 height 170
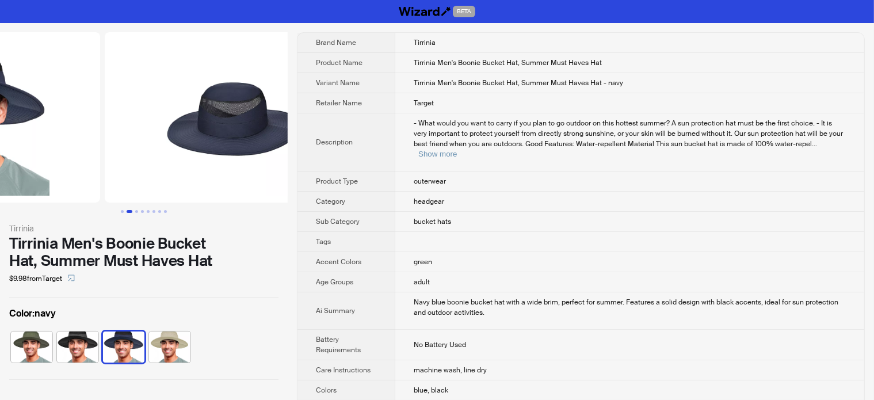
drag, startPoint x: 207, startPoint y: 113, endPoint x: 53, endPoint y: 118, distance: 154.3
click at [53, 118] on ul at bounding box center [144, 117] width 288 height 170
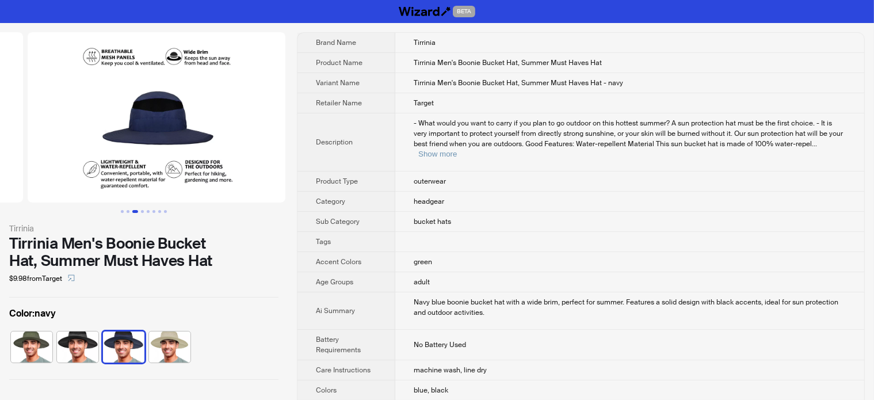
drag, startPoint x: 173, startPoint y: 164, endPoint x: 59, endPoint y: 188, distance: 116.5
click at [59, 188] on ul at bounding box center [144, 117] width 288 height 170
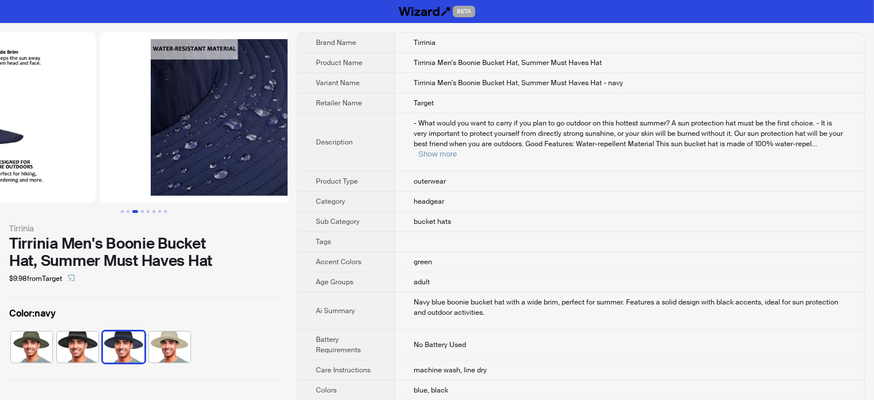
drag, startPoint x: 212, startPoint y: 159, endPoint x: 85, endPoint y: 167, distance: 127.5
click at [85, 167] on ul at bounding box center [144, 117] width 288 height 170
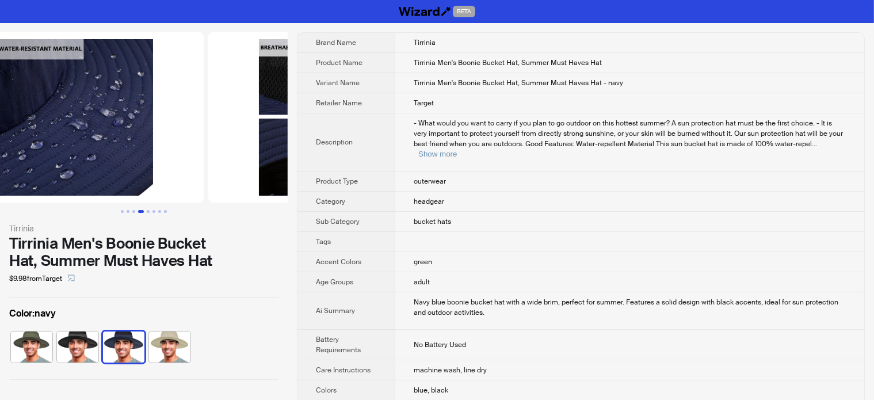
drag, startPoint x: 143, startPoint y: 121, endPoint x: 74, endPoint y: 139, distance: 70.6
click at [84, 138] on img at bounding box center [75, 117] width 258 height 170
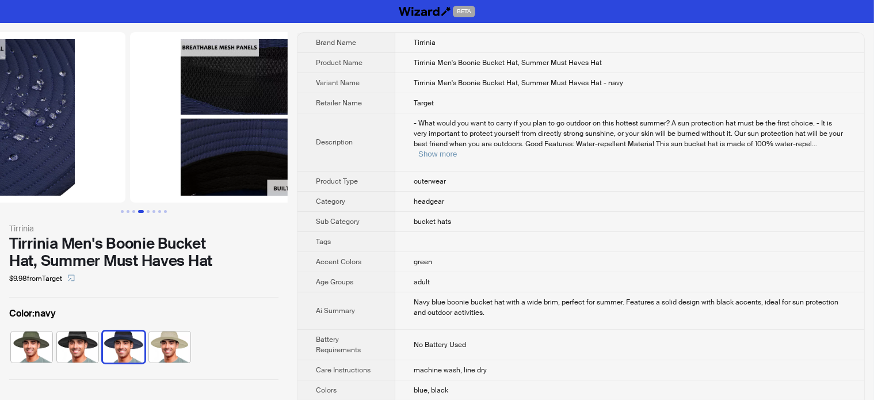
drag, startPoint x: 185, startPoint y: 129, endPoint x: 18, endPoint y: 121, distance: 167.0
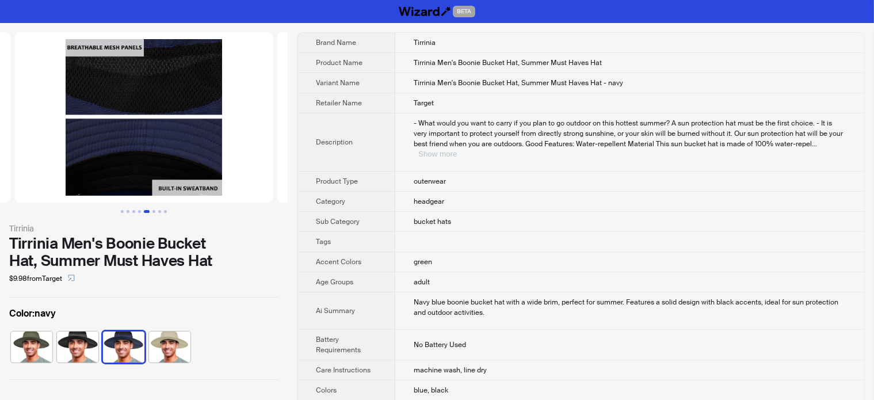
click at [457, 150] on button "Show more" at bounding box center [437, 154] width 39 height 9
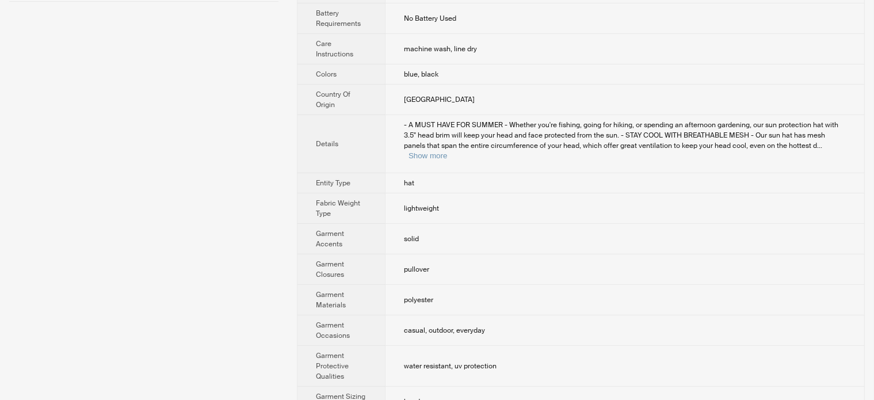
scroll to position [403, 0]
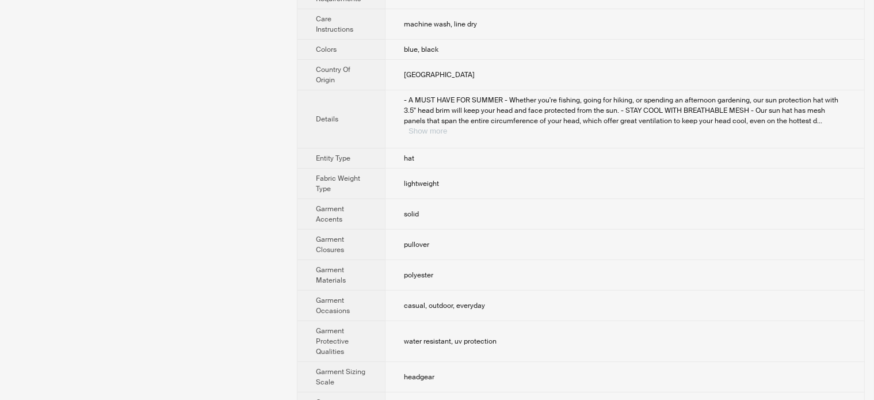
click at [447, 127] on button "Show more" at bounding box center [428, 131] width 39 height 9
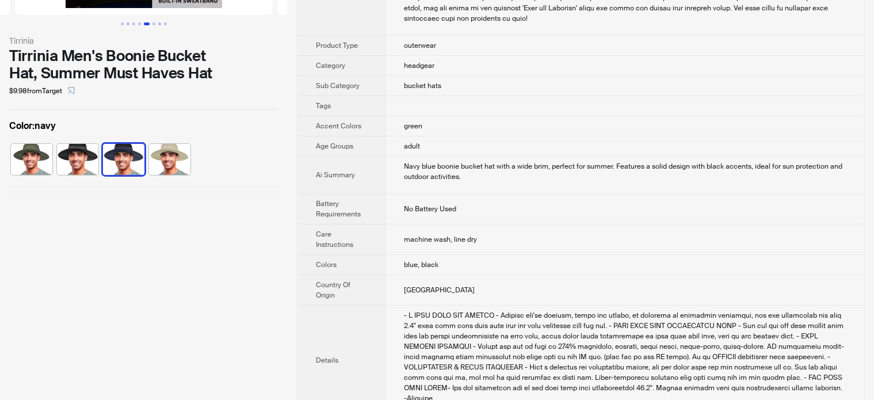
scroll to position [0, 0]
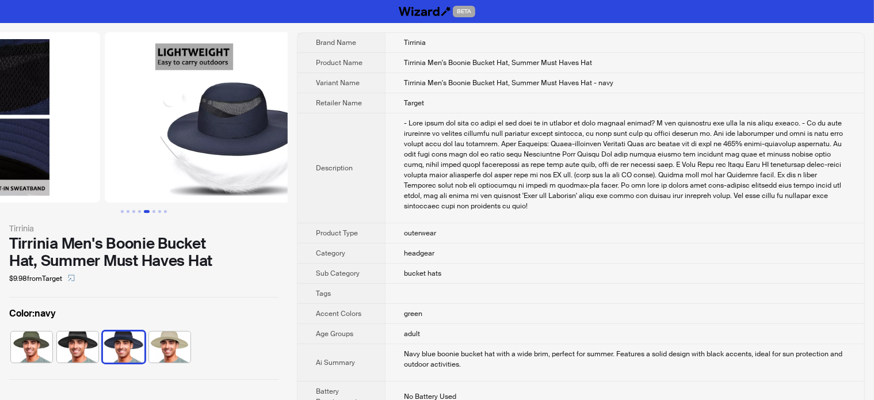
drag, startPoint x: 165, startPoint y: 149, endPoint x: 47, endPoint y: 149, distance: 118.0
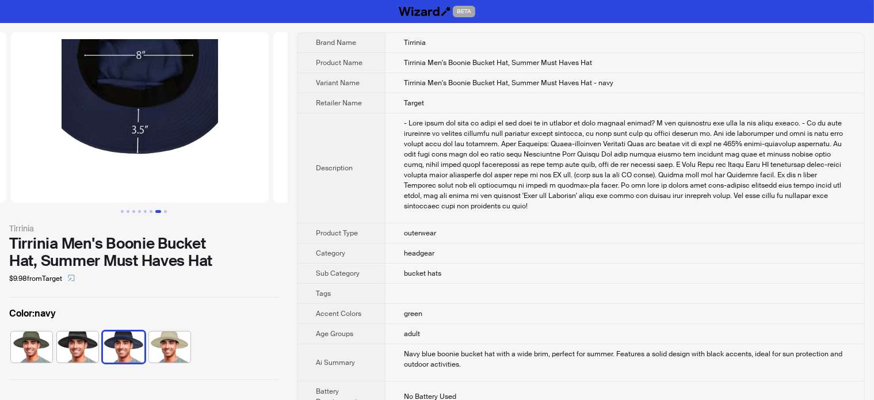
drag, startPoint x: 177, startPoint y: 140, endPoint x: 0, endPoint y: 152, distance: 177.6
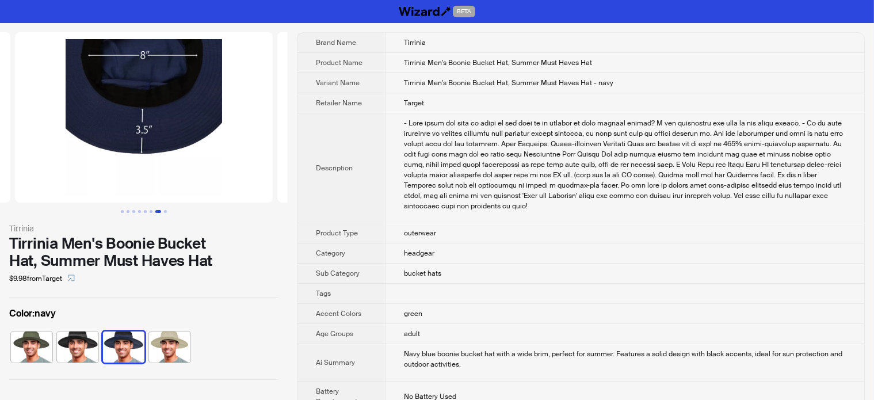
scroll to position [0, 1837]
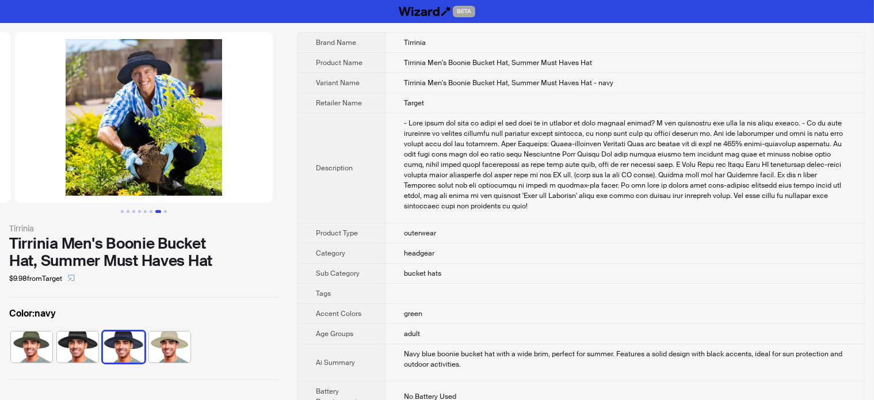
drag, startPoint x: 184, startPoint y: 128, endPoint x: 0, endPoint y: 146, distance: 185.0
drag, startPoint x: 186, startPoint y: 135, endPoint x: 83, endPoint y: 145, distance: 102.9
click at [83, 145] on img at bounding box center [144, 117] width 258 height 170
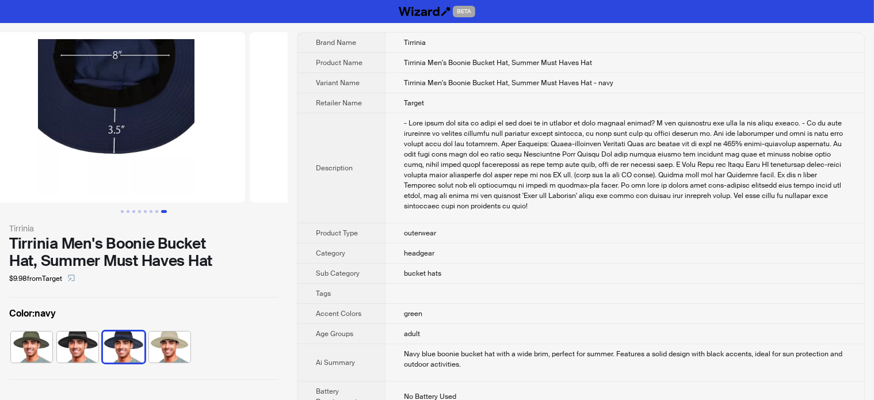
drag, startPoint x: 110, startPoint y: 142, endPoint x: 269, endPoint y: 143, distance: 158.8
click at [269, 143] on img at bounding box center [379, 117] width 258 height 170
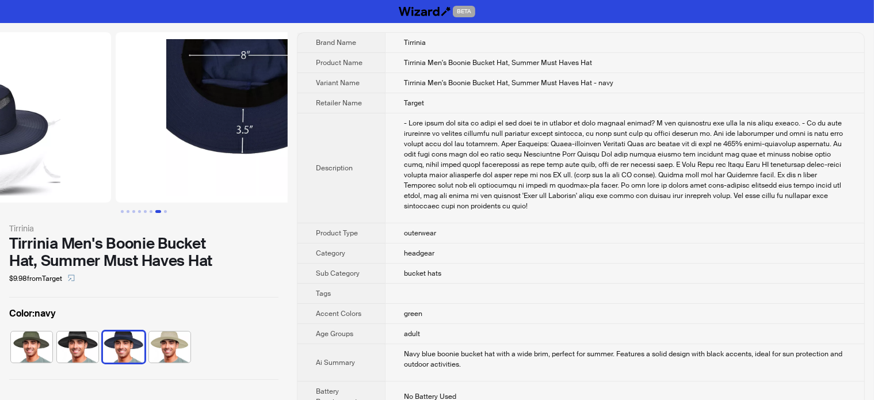
drag, startPoint x: 56, startPoint y: 143, endPoint x: 124, endPoint y: 140, distance: 68.5
click at [124, 140] on img at bounding box center [245, 117] width 258 height 170
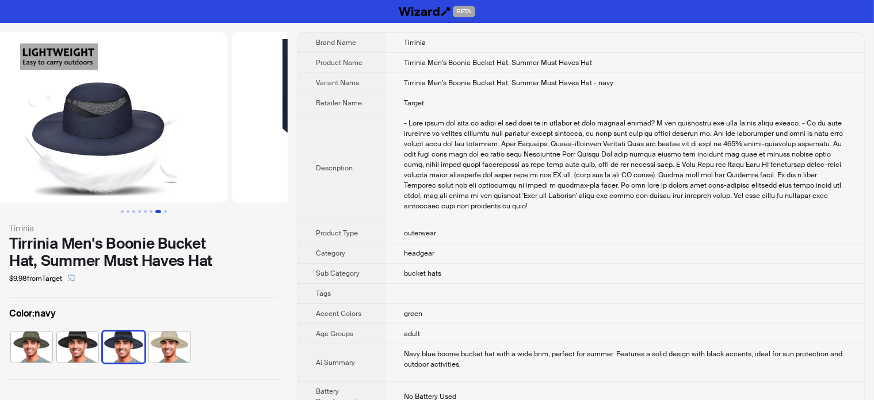
drag, startPoint x: 44, startPoint y: 155, endPoint x: 188, endPoint y: 152, distance: 143.9
click at [188, 152] on ul at bounding box center [144, 117] width 288 height 170
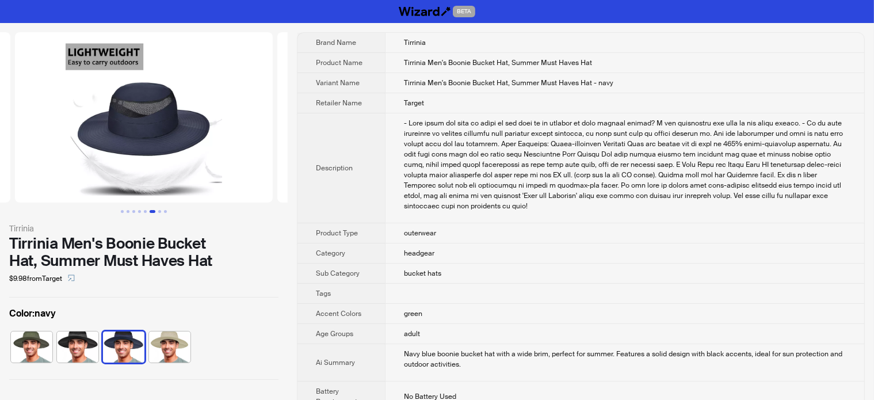
drag, startPoint x: 145, startPoint y: 154, endPoint x: 170, endPoint y: 154, distance: 24.7
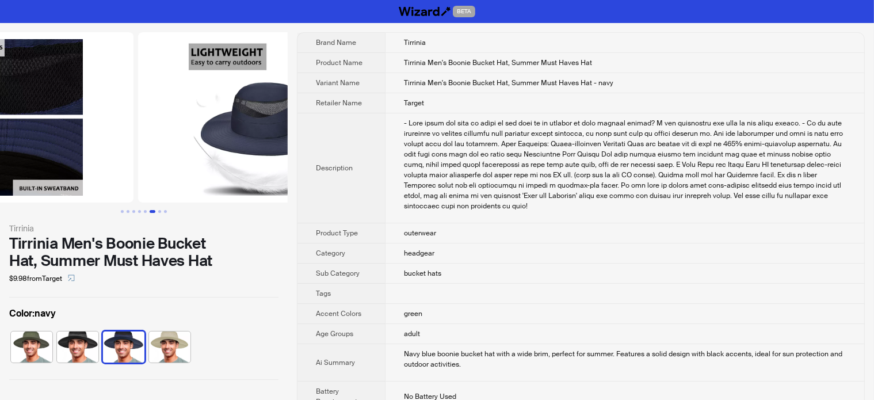
click at [197, 152] on img at bounding box center [267, 117] width 258 height 170
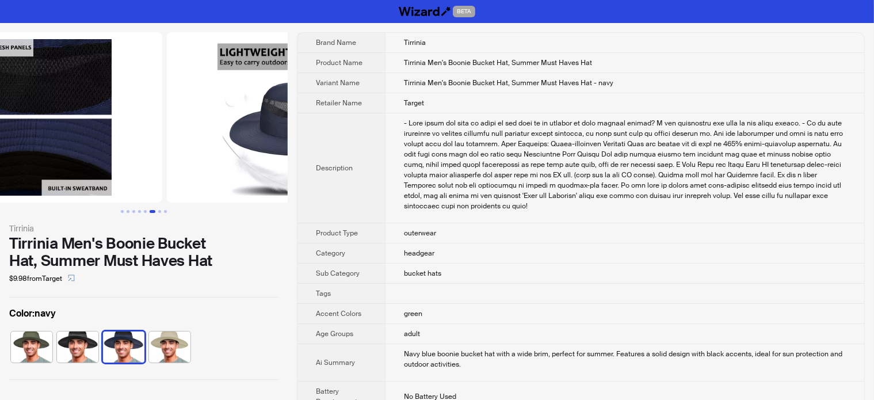
drag, startPoint x: 93, startPoint y: 156, endPoint x: 184, endPoint y: 154, distance: 90.4
click at [185, 154] on img at bounding box center [299, 117] width 258 height 170
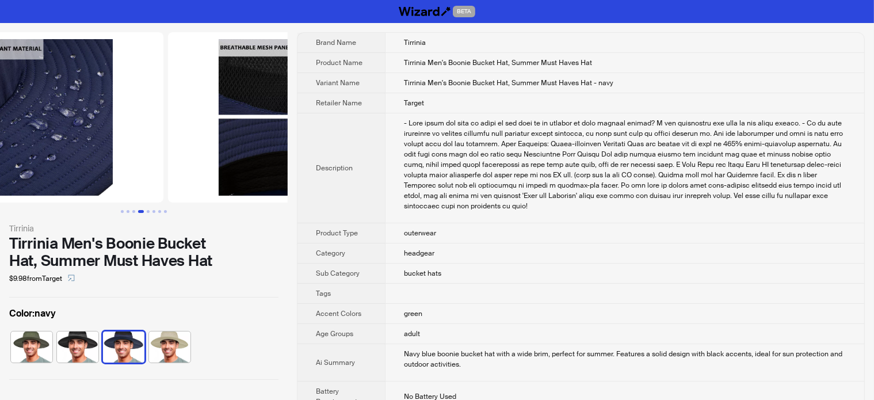
drag, startPoint x: 97, startPoint y: 157, endPoint x: 223, endPoint y: 152, distance: 126.7
click at [215, 152] on img at bounding box center [297, 117] width 258 height 170
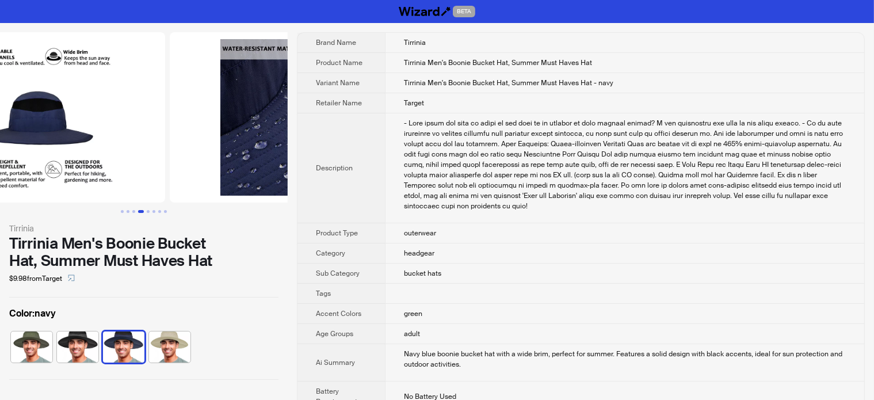
drag, startPoint x: 190, startPoint y: 153, endPoint x: 199, endPoint y: 153, distance: 9.2
click at [204, 153] on img at bounding box center [299, 117] width 258 height 170
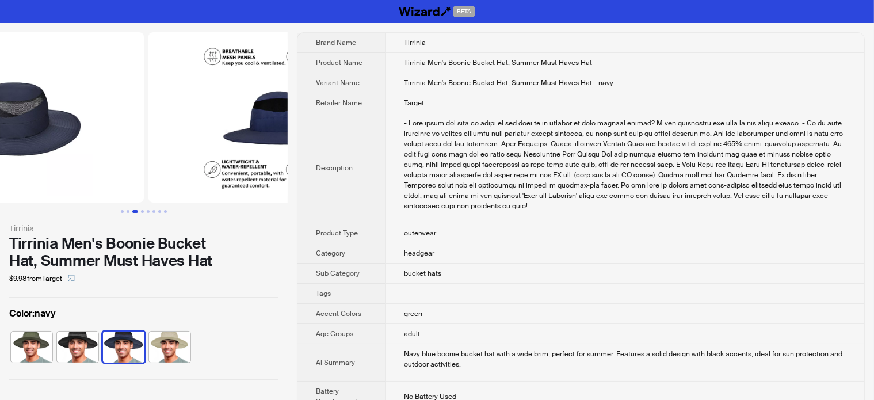
drag, startPoint x: 133, startPoint y: 153, endPoint x: 182, endPoint y: 151, distance: 48.4
click at [181, 151] on img at bounding box center [277, 117] width 258 height 170
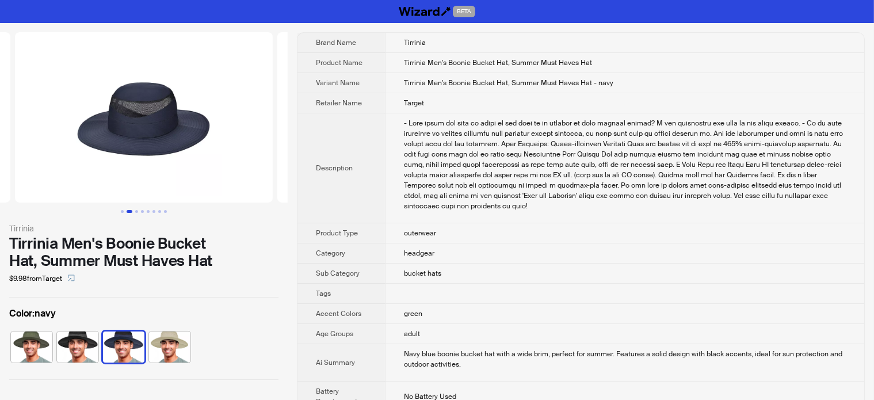
scroll to position [0, 104]
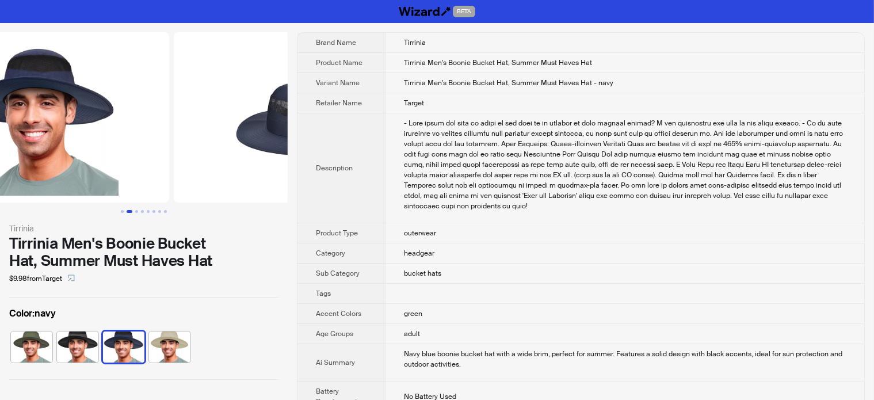
drag, startPoint x: 120, startPoint y: 156, endPoint x: 228, endPoint y: 154, distance: 108.2
click at [228, 154] on img at bounding box center [303, 117] width 258 height 170
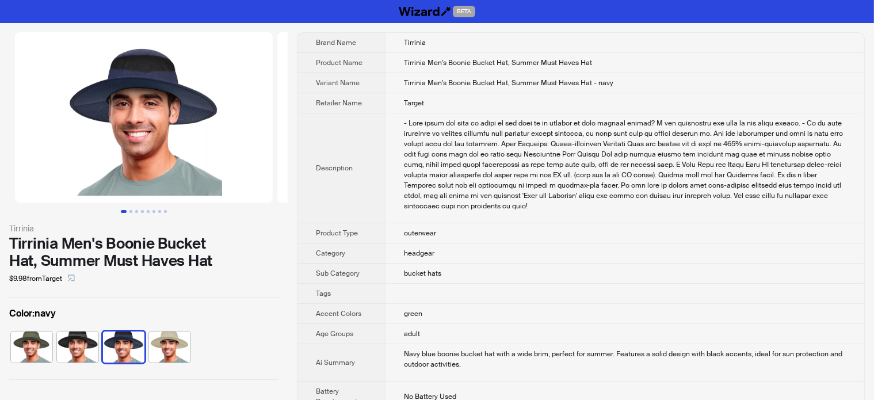
drag, startPoint x: 104, startPoint y: 155, endPoint x: 222, endPoint y: 136, distance: 120.0
click at [210, 141] on img at bounding box center [144, 117] width 258 height 170
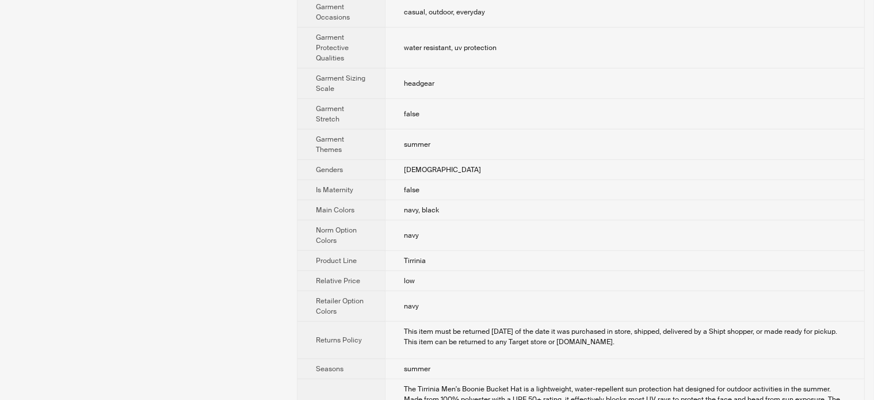
scroll to position [799, 0]
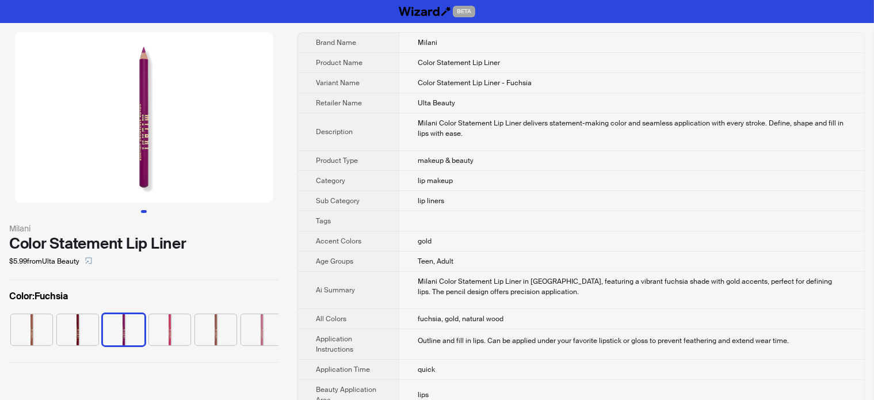
scroll to position [0, 75]
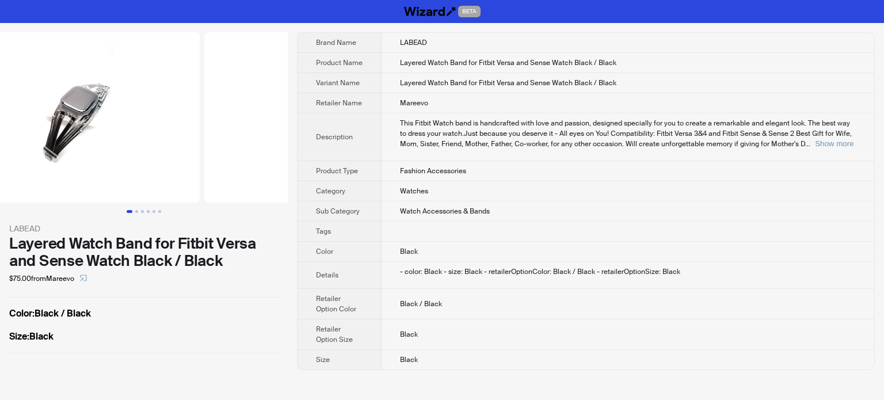
scroll to position [0, 124]
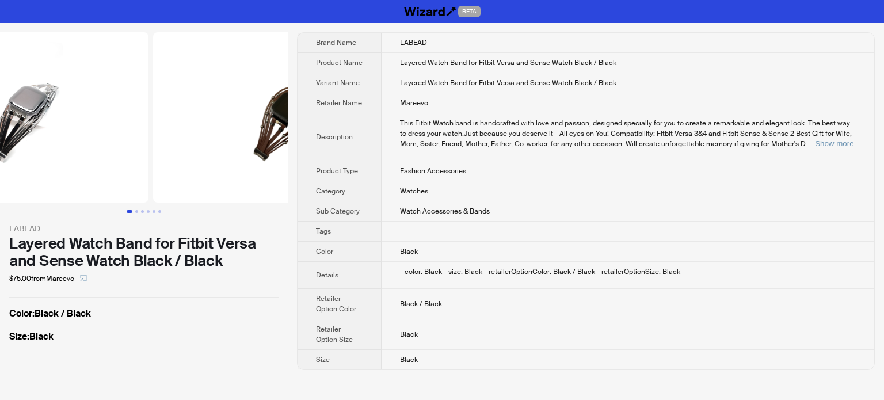
drag, startPoint x: 129, startPoint y: 131, endPoint x: 75, endPoint y: 140, distance: 54.3
click at [78, 139] on img at bounding box center [20, 117] width 258 height 170
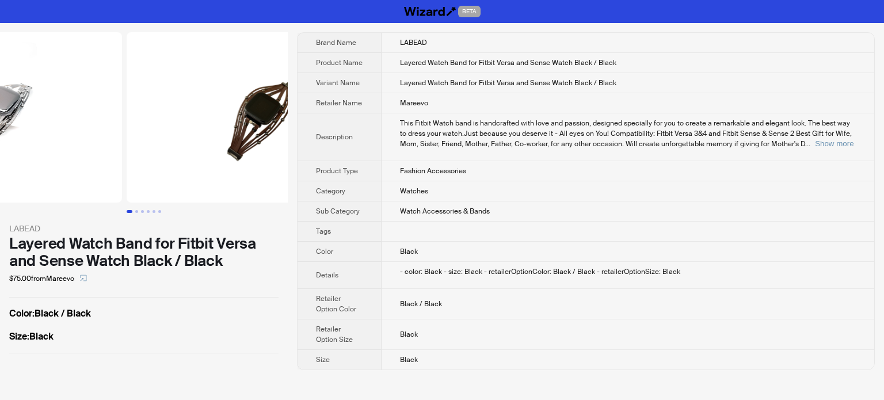
drag, startPoint x: 209, startPoint y: 124, endPoint x: 76, endPoint y: 143, distance: 134.3
click at [74, 143] on ul at bounding box center [144, 117] width 288 height 170
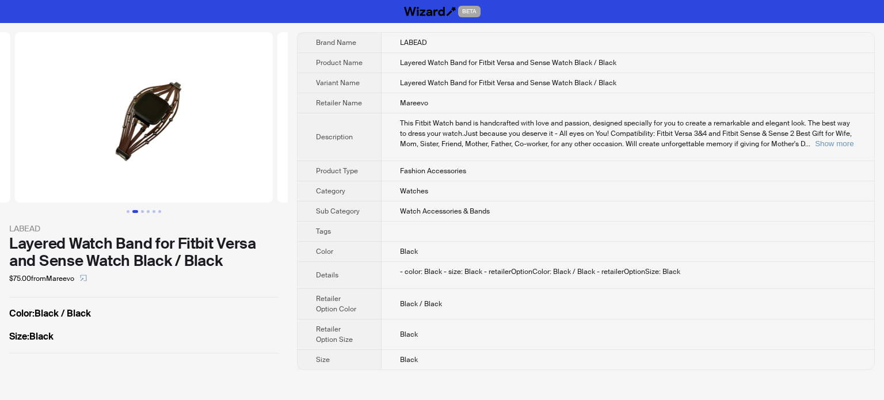
click at [138, 140] on img at bounding box center [144, 117] width 258 height 170
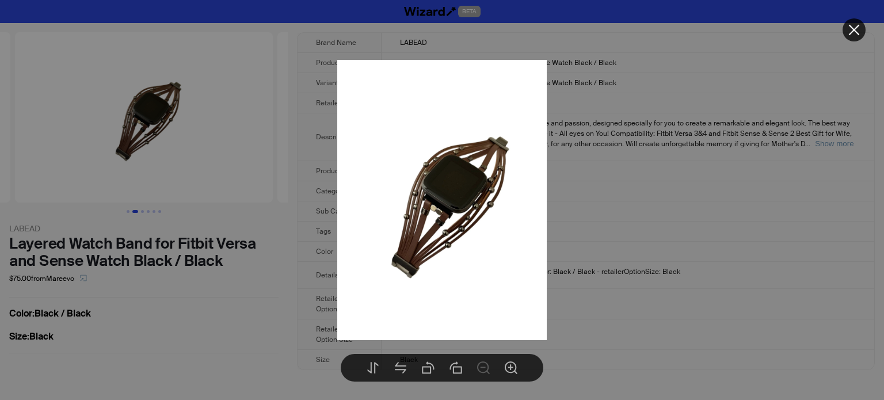
drag, startPoint x: 285, startPoint y: 277, endPoint x: 293, endPoint y: 246, distance: 31.7
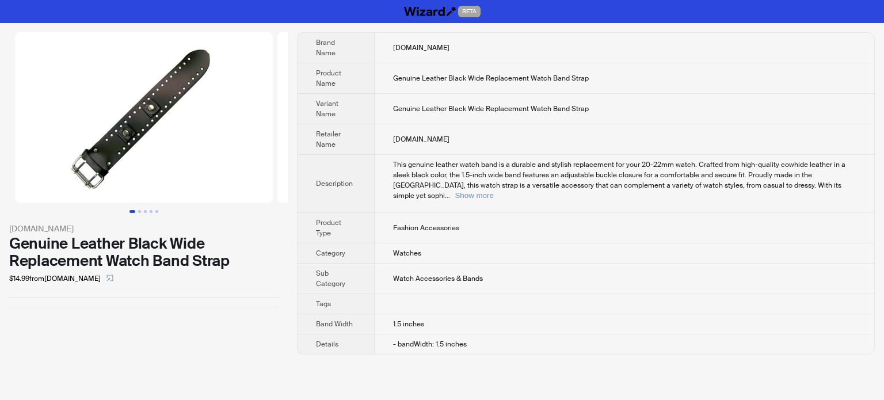
click at [817, 190] on td "This genuine leather watch band is a durable and stylish replacement for your 2…" at bounding box center [624, 184] width 499 height 58
click at [493, 191] on button "Show more" at bounding box center [474, 195] width 39 height 9
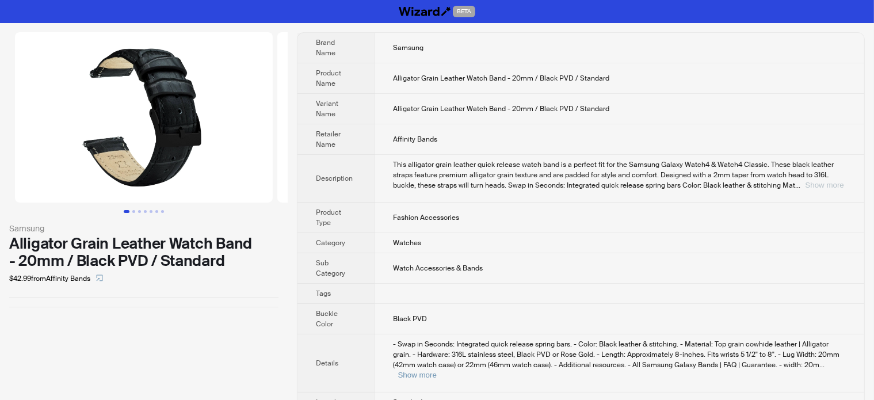
click at [822, 189] on button "Show more" at bounding box center [825, 185] width 39 height 9
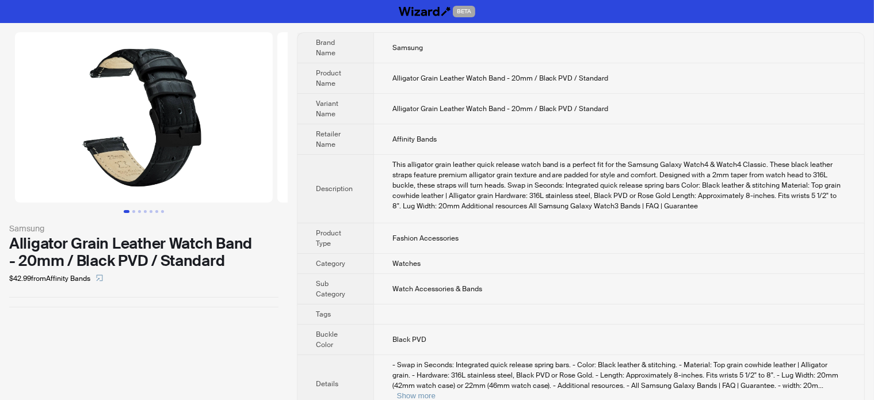
scroll to position [51, 0]
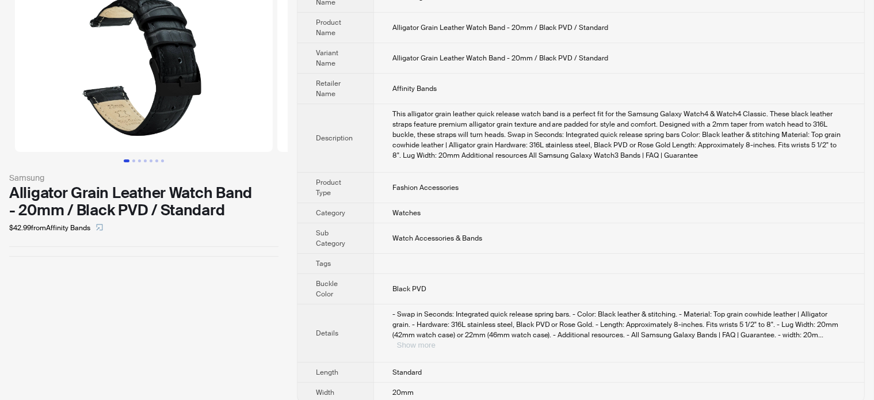
click at [436, 341] on button "Show more" at bounding box center [416, 345] width 39 height 9
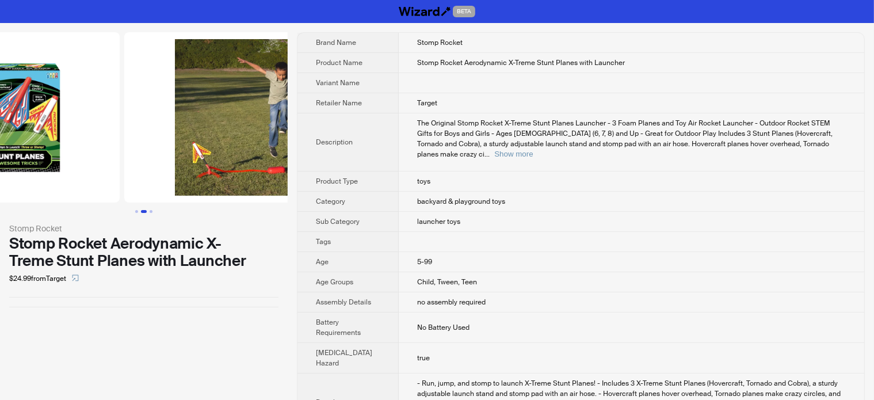
drag, startPoint x: 77, startPoint y: 121, endPoint x: 12, endPoint y: 135, distance: 66.6
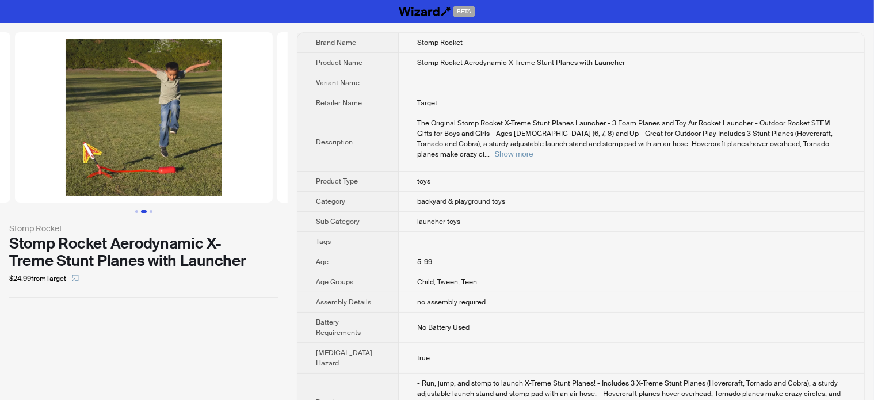
scroll to position [0, 94]
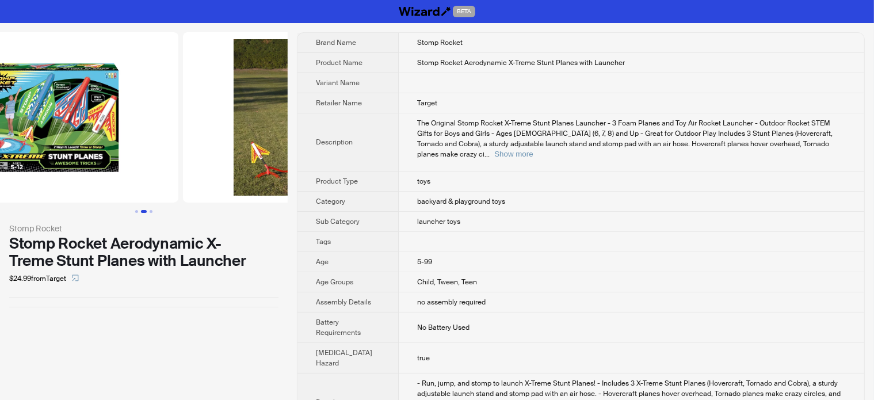
drag, startPoint x: 111, startPoint y: 128, endPoint x: 310, endPoint y: 119, distance: 199.3
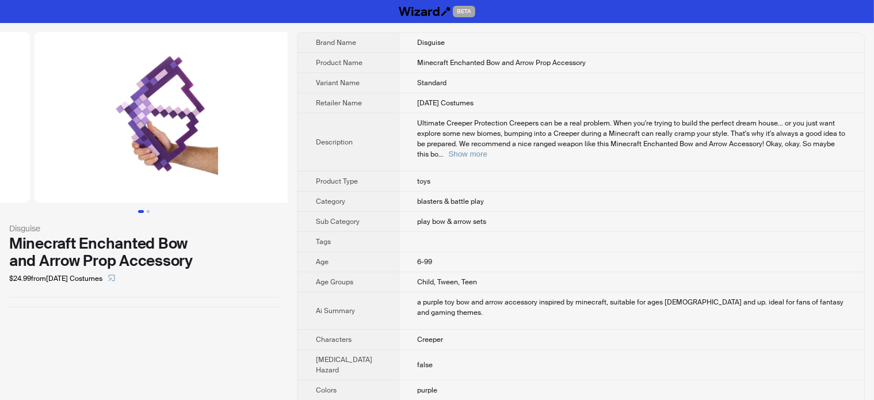
drag, startPoint x: 243, startPoint y: 151, endPoint x: 58, endPoint y: 162, distance: 185.1
click at [58, 162] on ul at bounding box center [144, 117] width 288 height 170
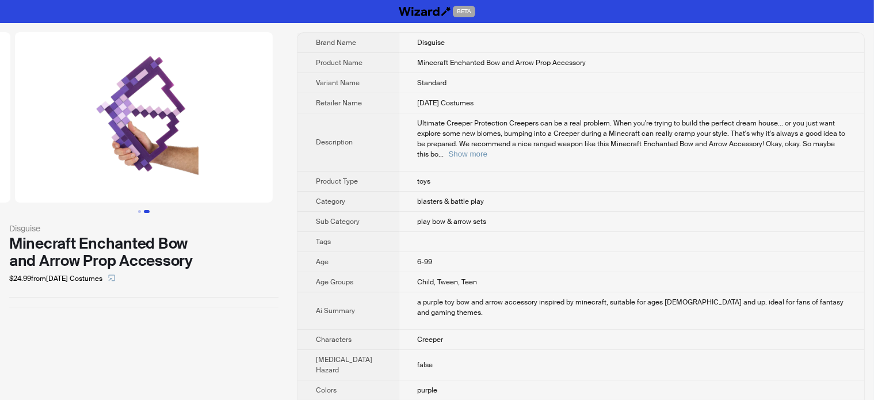
drag, startPoint x: 51, startPoint y: 138, endPoint x: 44, endPoint y: 139, distance: 6.9
click at [44, 139] on img at bounding box center [144, 117] width 258 height 170
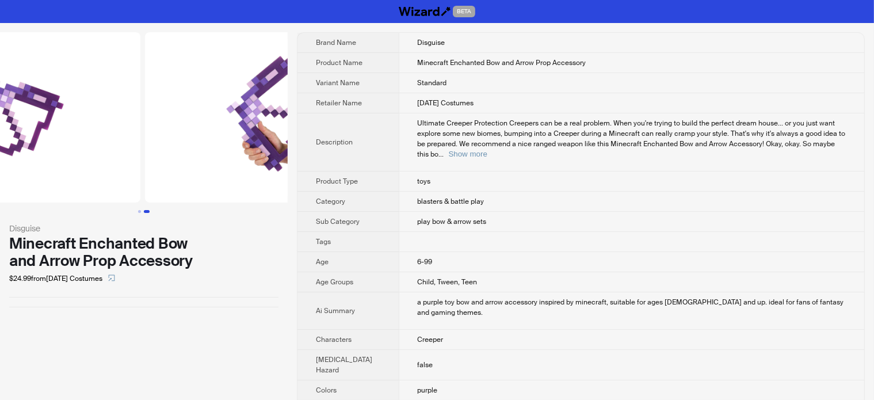
drag, startPoint x: 207, startPoint y: 140, endPoint x: 308, endPoint y: 143, distance: 101.3
click at [299, 143] on div "Disguise Minecraft Enchanted Bow and Arrow Prop Accessory $24.99 from Halloween…" at bounding box center [437, 359] width 874 height 673
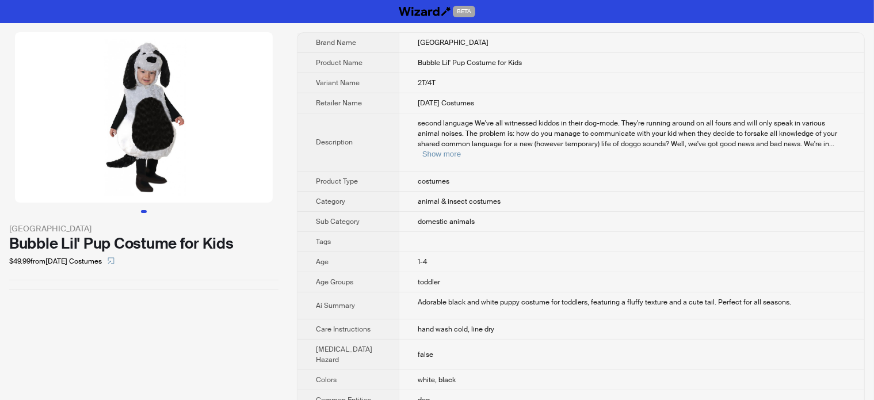
drag, startPoint x: 204, startPoint y: 158, endPoint x: 48, endPoint y: 154, distance: 156.6
click at [48, 154] on img at bounding box center [144, 117] width 258 height 170
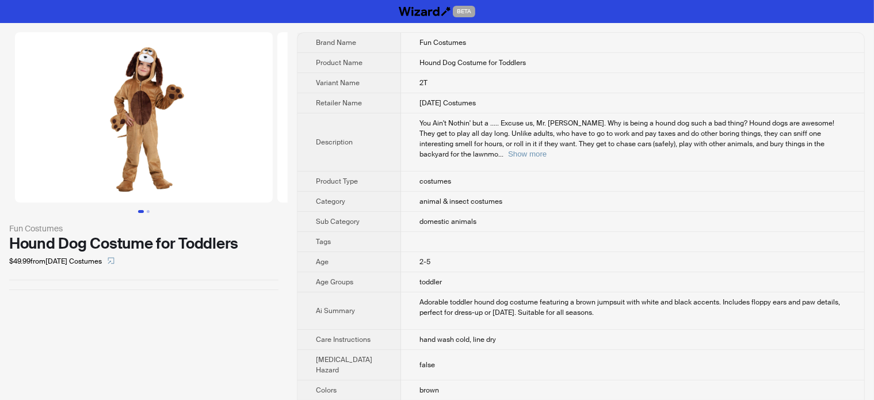
drag, startPoint x: 137, startPoint y: 142, endPoint x: 28, endPoint y: 139, distance: 109.4
click at [28, 139] on img at bounding box center [144, 117] width 258 height 170
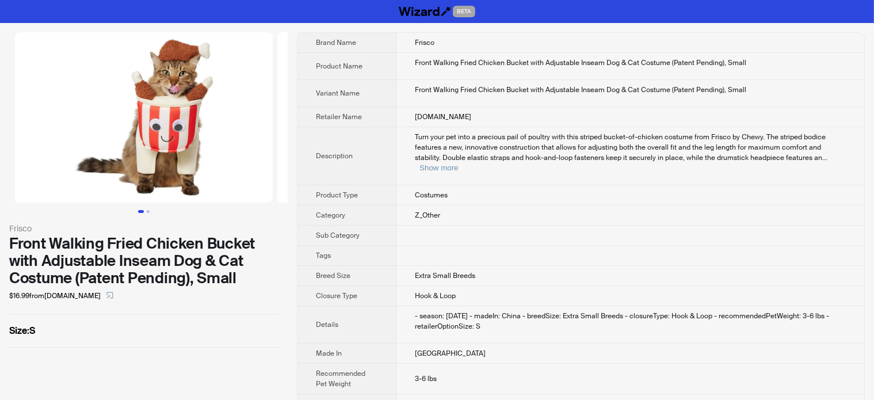
drag, startPoint x: 224, startPoint y: 136, endPoint x: 115, endPoint y: 144, distance: 109.7
click at [219, 137] on img at bounding box center [144, 117] width 258 height 170
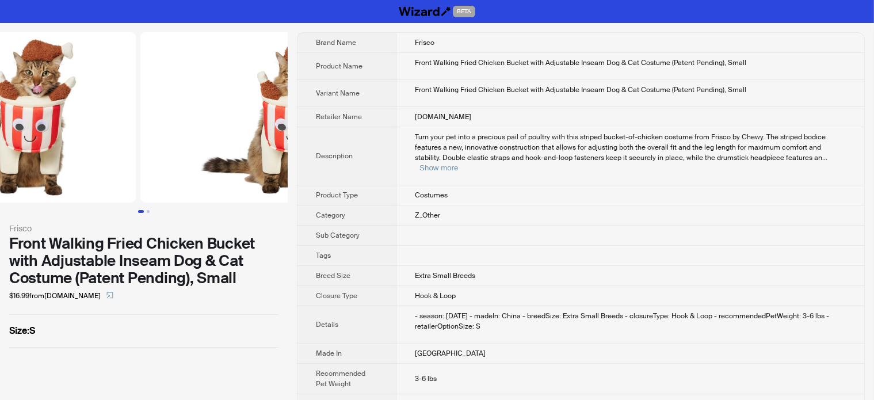
drag, startPoint x: 115, startPoint y: 144, endPoint x: 98, endPoint y: 143, distance: 16.2
click at [99, 143] on img at bounding box center [7, 117] width 258 height 170
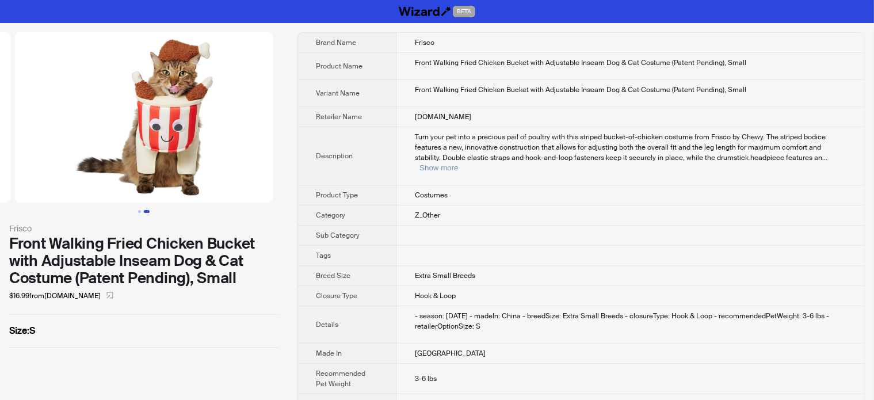
drag, startPoint x: 222, startPoint y: 126, endPoint x: 85, endPoint y: 152, distance: 138.9
click at [81, 152] on img at bounding box center [144, 117] width 258 height 170
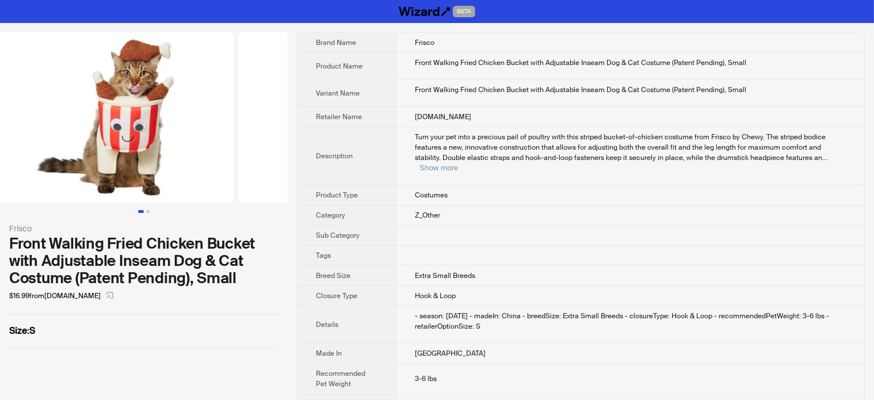
drag, startPoint x: 97, startPoint y: 151, endPoint x: 269, endPoint y: 142, distance: 171.7
click at [268, 142] on ul at bounding box center [144, 117] width 288 height 170
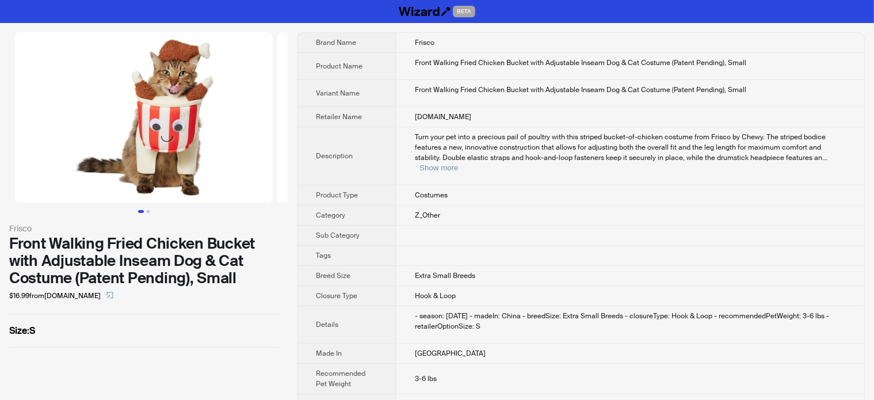
drag, startPoint x: 96, startPoint y: 136, endPoint x: 235, endPoint y: 131, distance: 139.3
click at [234, 131] on img at bounding box center [144, 117] width 258 height 170
drag, startPoint x: 201, startPoint y: 140, endPoint x: 214, endPoint y: 140, distance: 12.7
click at [212, 140] on img at bounding box center [144, 117] width 258 height 170
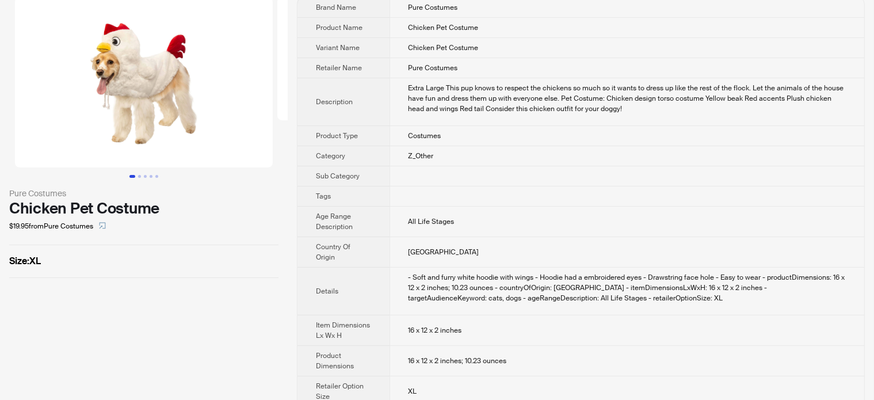
scroll to position [69, 0]
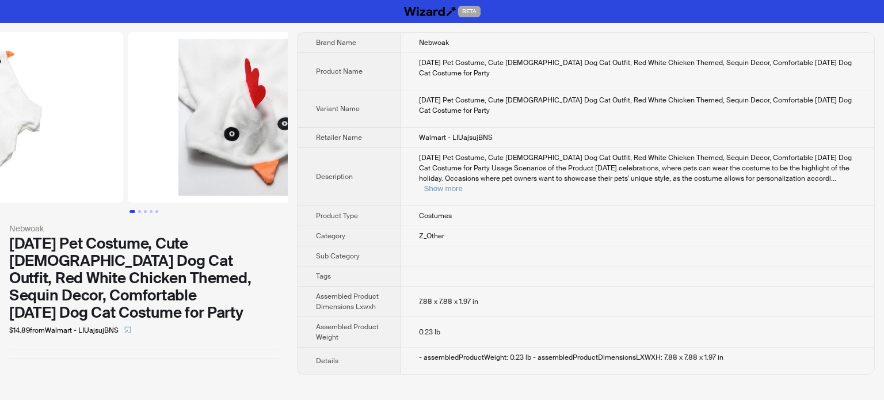
drag, startPoint x: 232, startPoint y: 111, endPoint x: 119, endPoint y: 133, distance: 116.1
click at [124, 133] on ul at bounding box center [144, 117] width 288 height 170
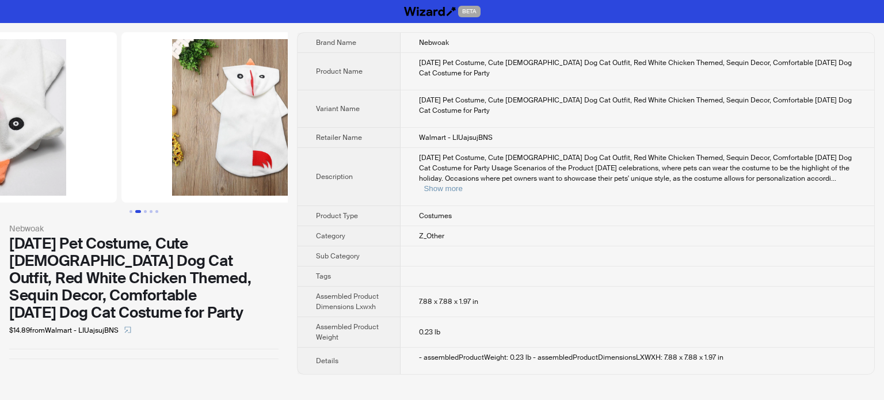
drag, startPoint x: 215, startPoint y: 133, endPoint x: 108, endPoint y: 154, distance: 109.6
click at [108, 154] on ul at bounding box center [144, 117] width 288 height 170
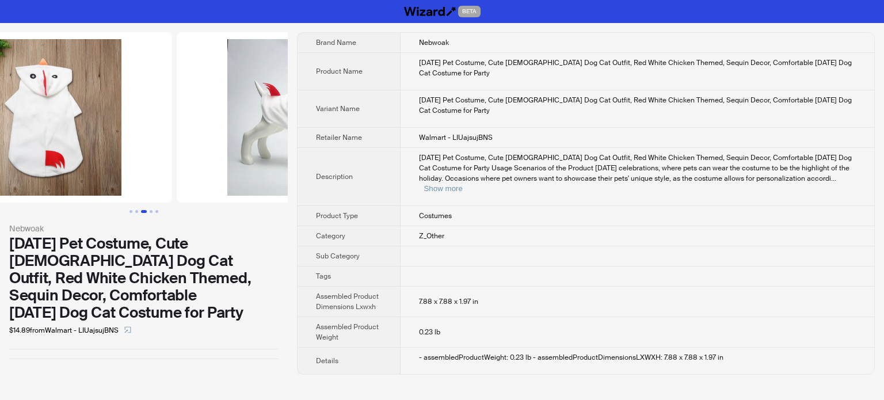
drag, startPoint x: 115, startPoint y: 116, endPoint x: 91, endPoint y: 121, distance: 23.6
click at [91, 121] on img at bounding box center [43, 117] width 258 height 170
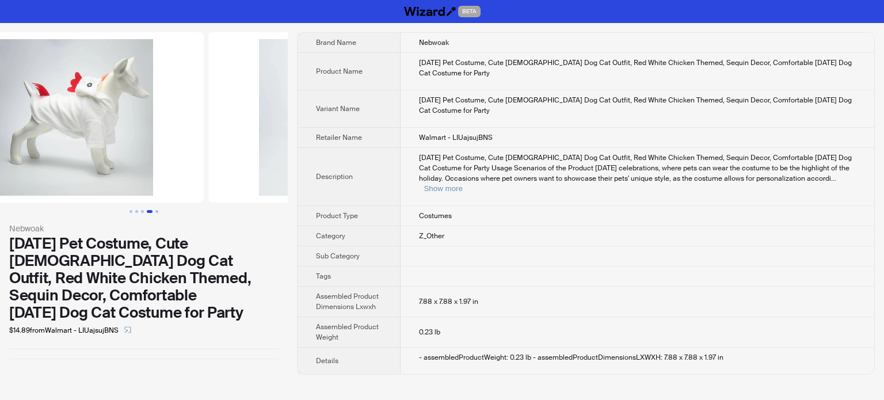
drag, startPoint x: 164, startPoint y: 121, endPoint x: 71, endPoint y: 131, distance: 93.1
click at [76, 131] on img at bounding box center [75, 117] width 258 height 170
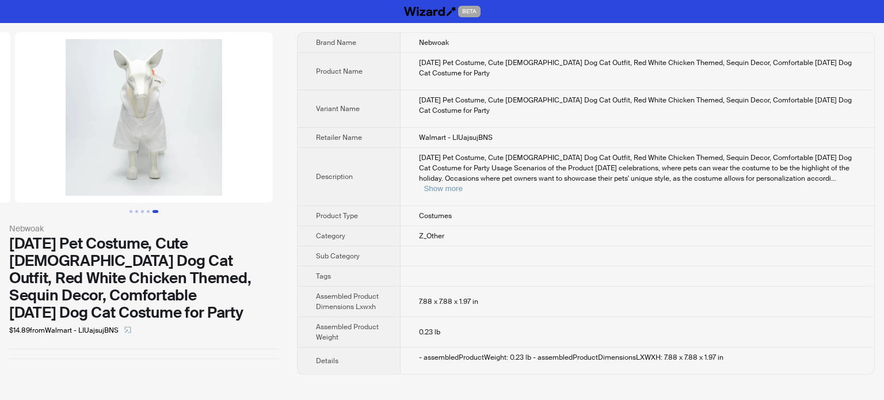
drag, startPoint x: 173, startPoint y: 130, endPoint x: 53, endPoint y: 145, distance: 120.6
click at [54, 145] on img at bounding box center [144, 117] width 258 height 170
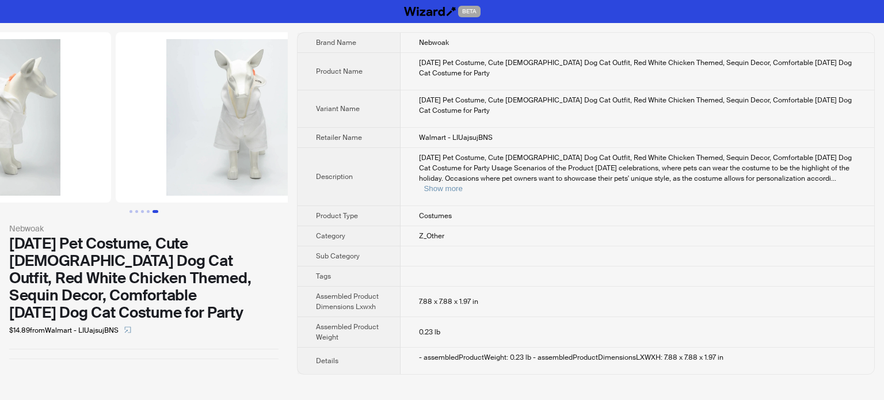
drag, startPoint x: 120, startPoint y: 136, endPoint x: 219, endPoint y: 130, distance: 99.7
click at [219, 130] on img at bounding box center [245, 117] width 258 height 170
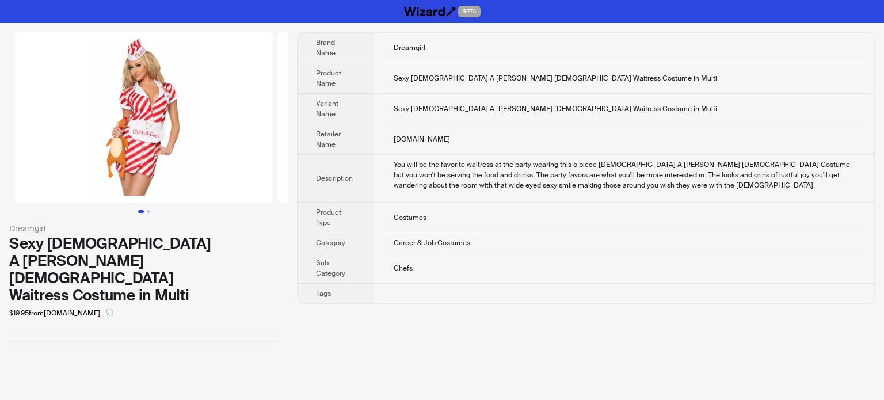
click at [159, 149] on img at bounding box center [144, 117] width 258 height 170
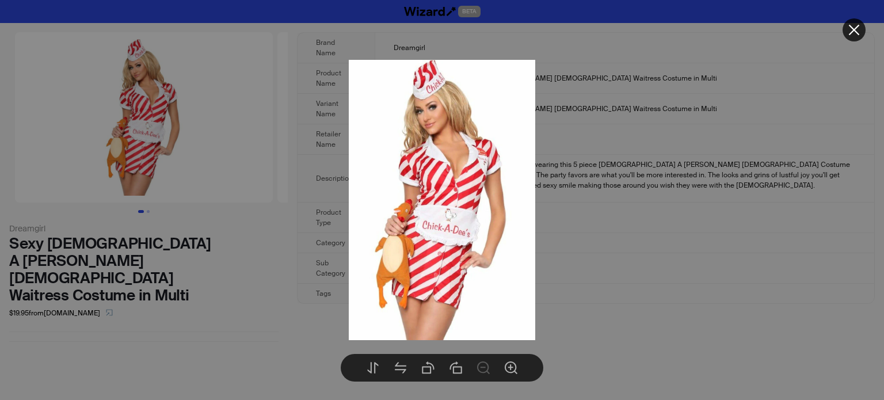
click at [230, 274] on div at bounding box center [442, 200] width 884 height 400
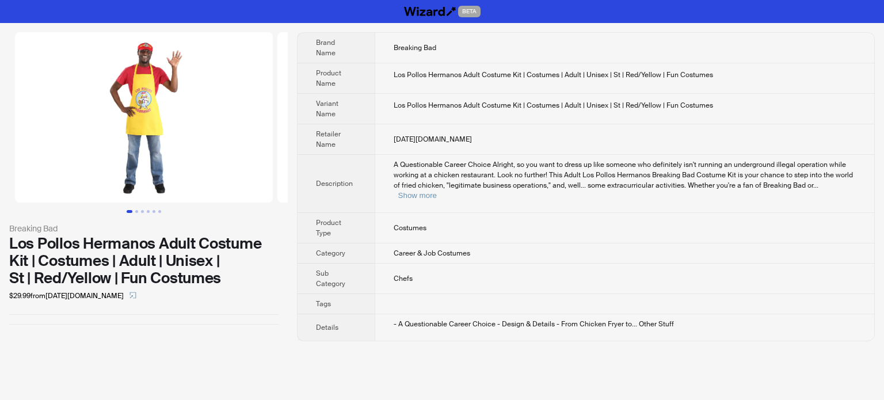
click at [139, 117] on img at bounding box center [144, 117] width 258 height 170
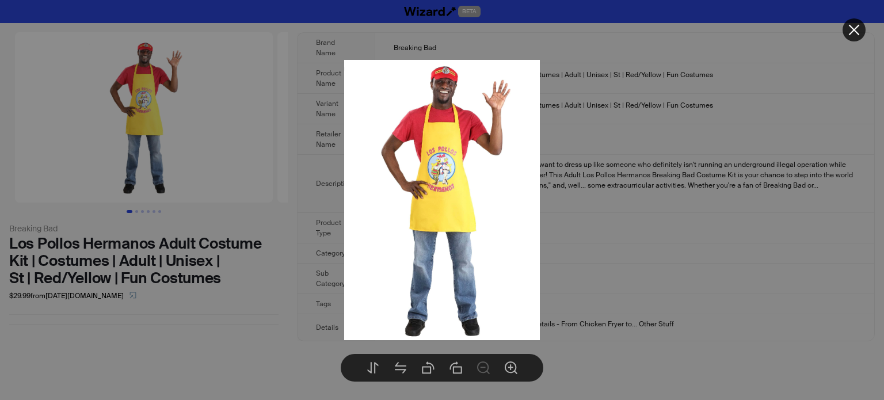
click at [268, 242] on div at bounding box center [442, 200] width 884 height 400
